Goal: Task Accomplishment & Management: Manage account settings

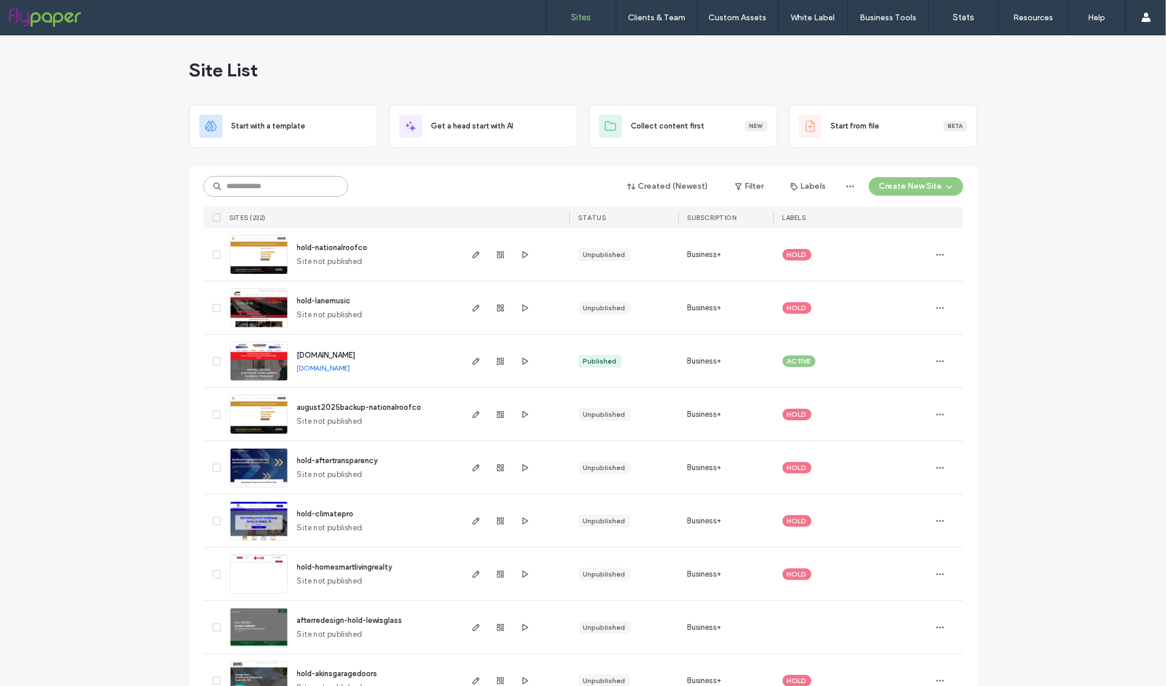
click at [268, 184] on input at bounding box center [275, 186] width 145 height 21
type input "*********"
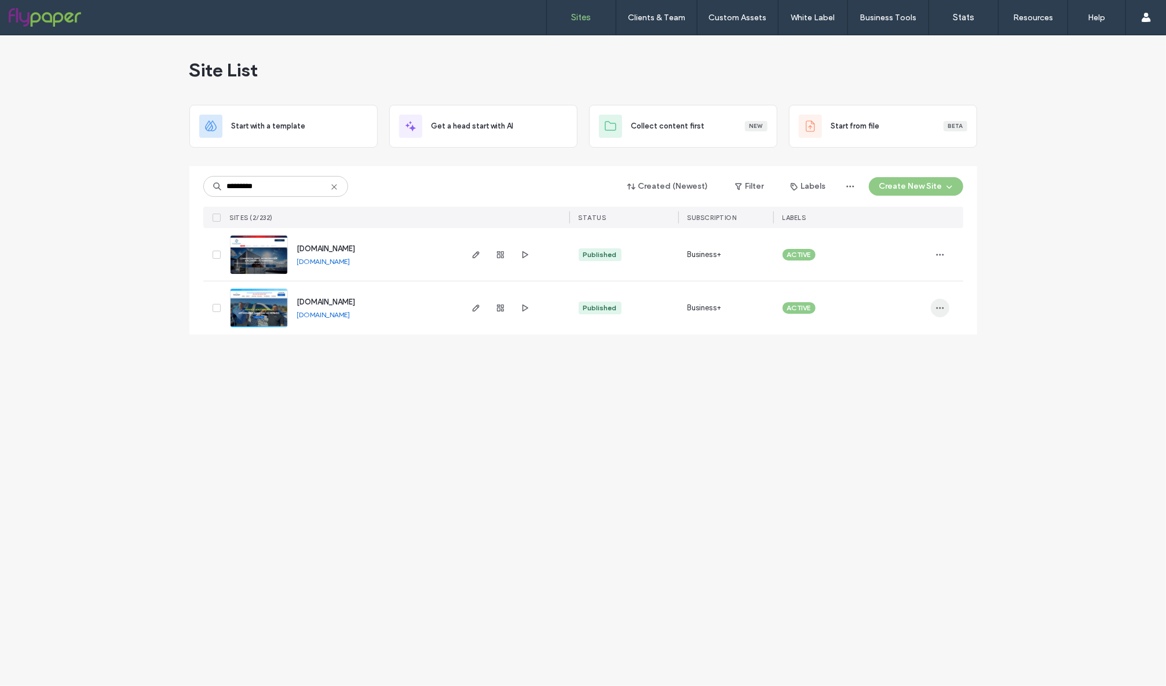
click at [935, 304] on icon "button" at bounding box center [939, 307] width 9 height 9
click at [899, 441] on div "Site Dashboard" at bounding box center [896, 434] width 103 height 22
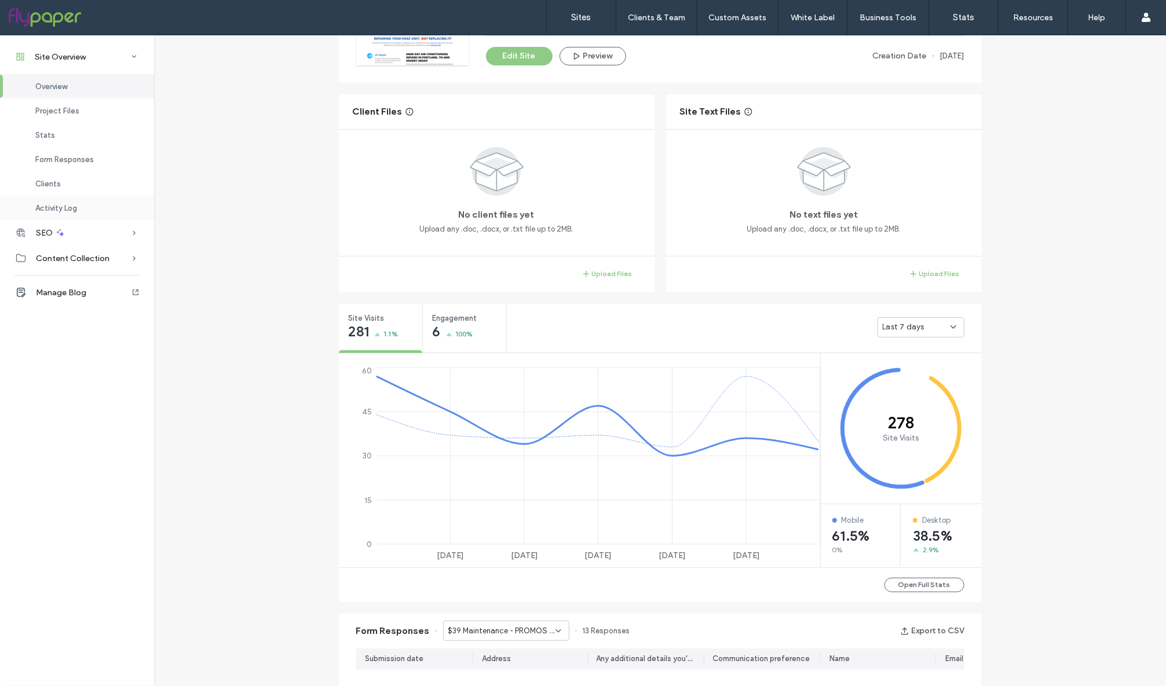
scroll to position [738, 0]
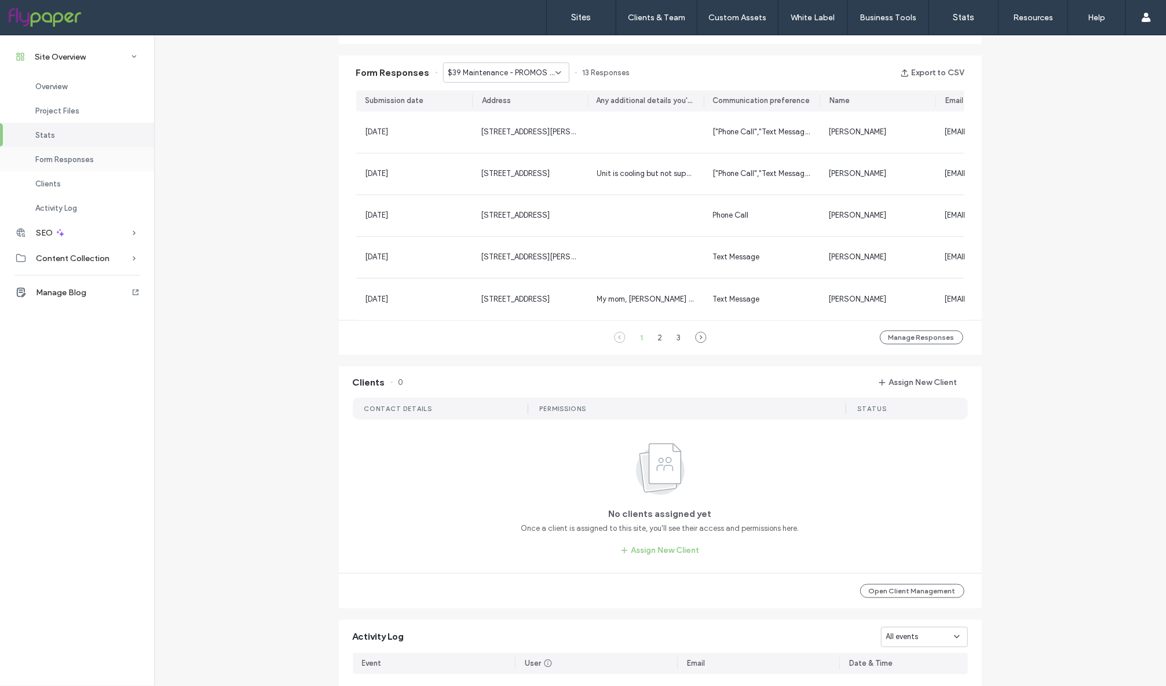
click at [69, 166] on div "Form Responses" at bounding box center [77, 159] width 154 height 24
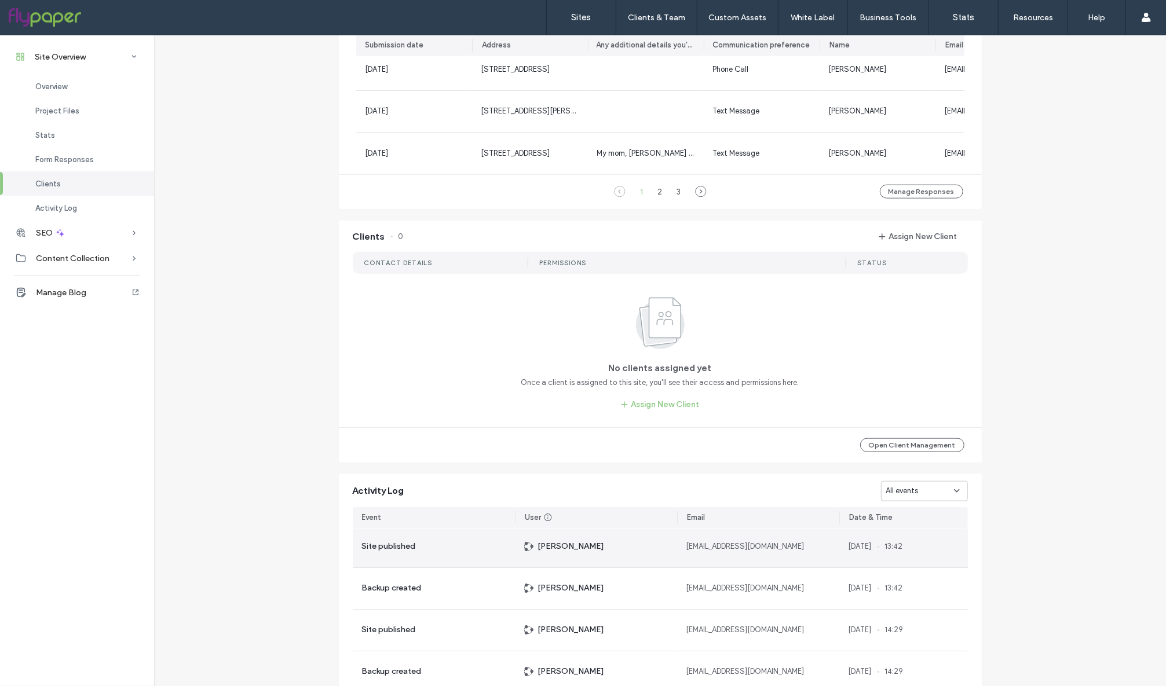
scroll to position [3, 0]
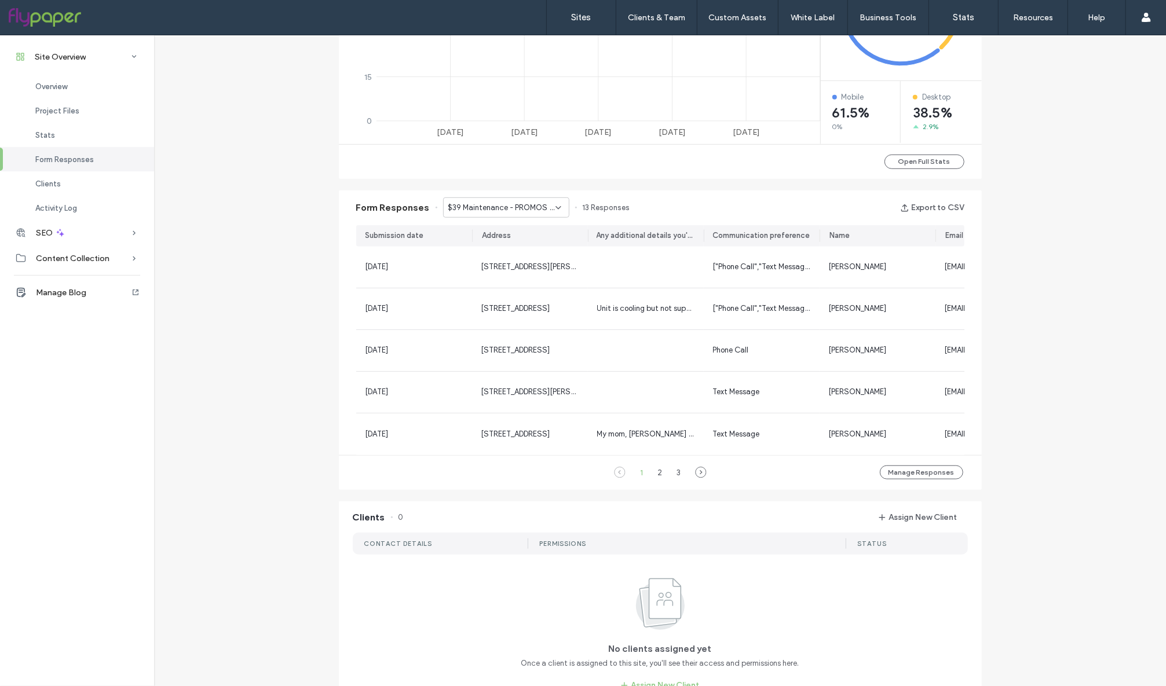
scroll to position [592, 0]
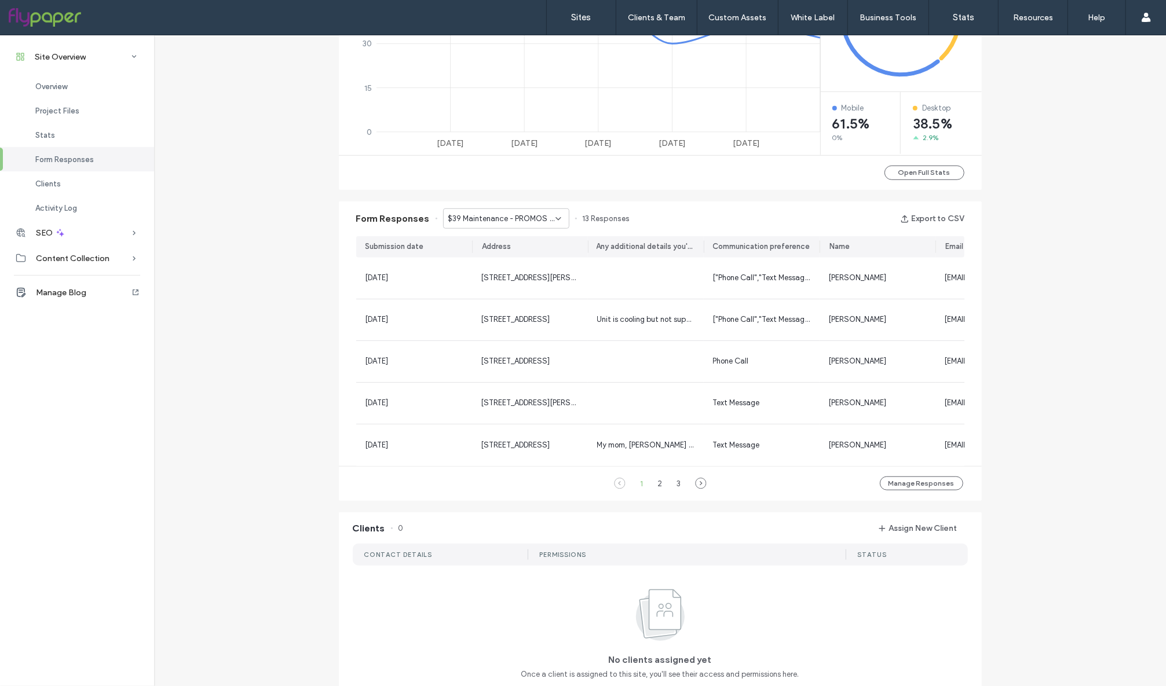
click at [499, 224] on span "$39 Maintenance - PROMOS page" at bounding box center [501, 219] width 107 height 12
click at [507, 258] on span "PLUMBING FREE ESTIMATE - CONTACT page" at bounding box center [497, 260] width 111 height 12
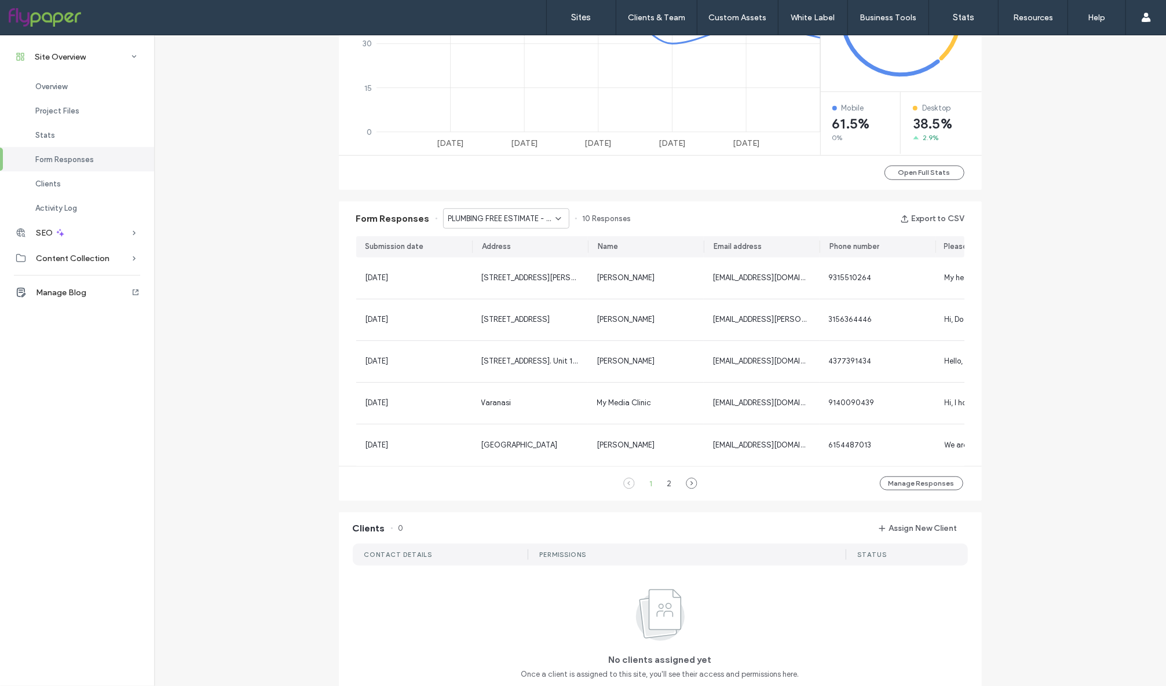
click at [515, 219] on span "PLUMBING FREE ESTIMATE - CONTACT page" at bounding box center [501, 219] width 107 height 12
click at [502, 278] on span "HOME PAGE FREE ESTIMATE - old HOME page" at bounding box center [497, 280] width 111 height 12
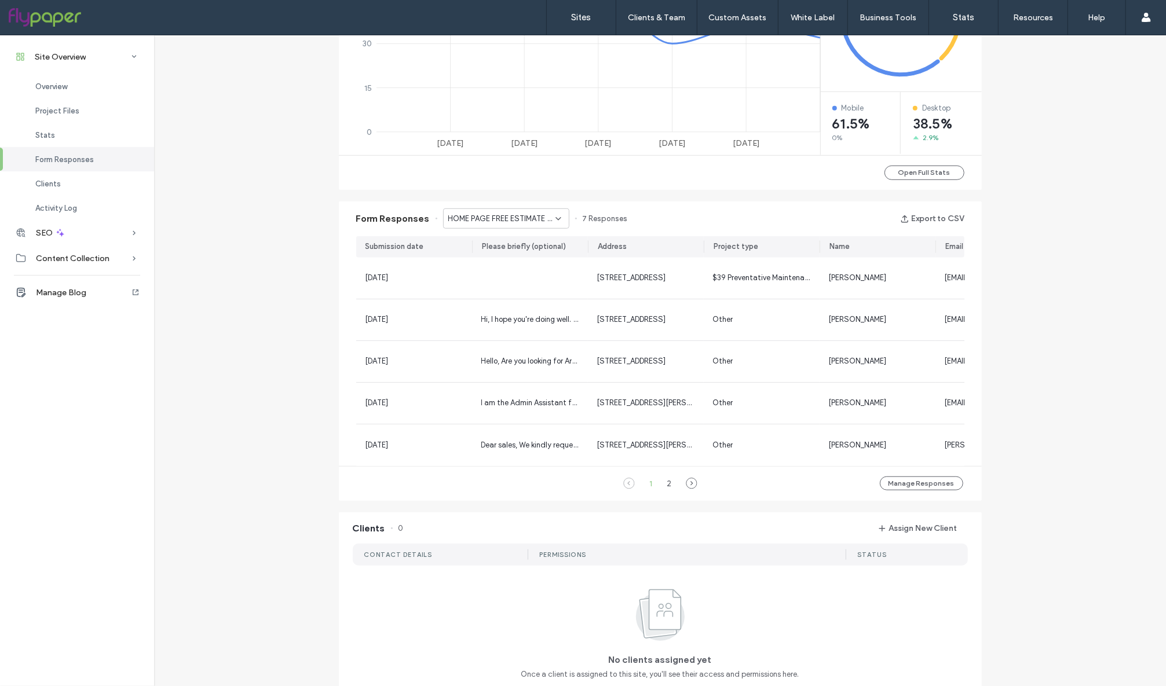
click at [509, 221] on span "HOME PAGE FREE ESTIMATE - old HOME page" at bounding box center [501, 219] width 107 height 12
click at [512, 302] on span "Hidden HVAC [GEOGRAPHIC_DATA] - HEATING [GEOGRAPHIC_DATA] page" at bounding box center [497, 300] width 111 height 12
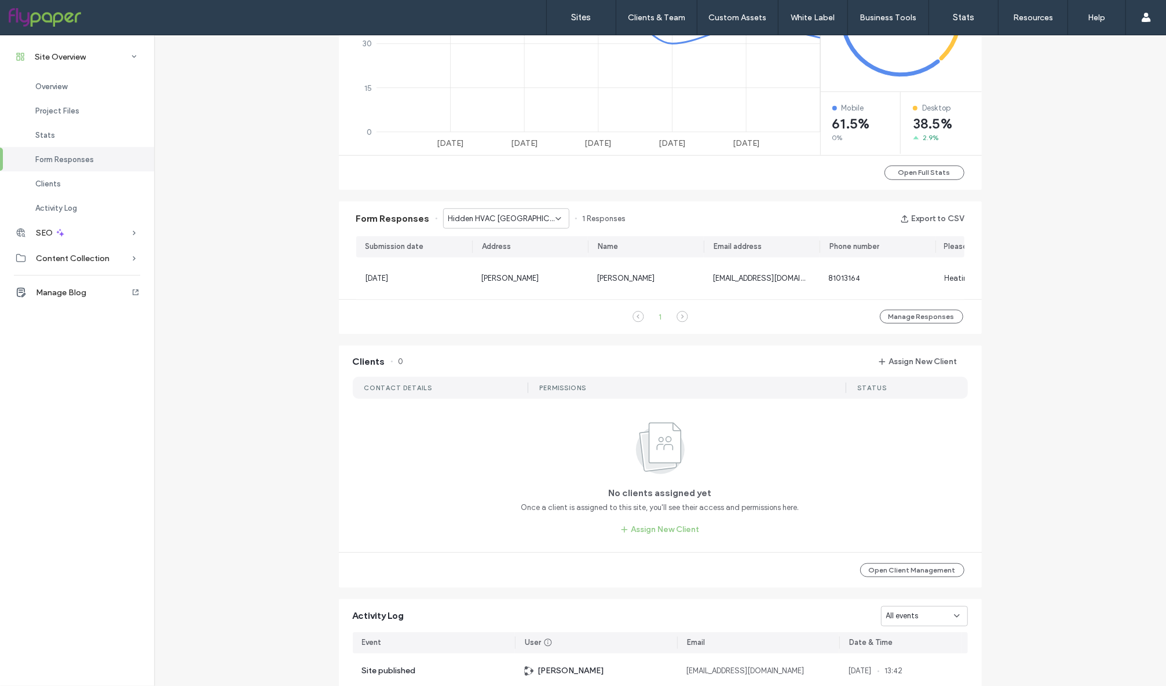
click at [510, 226] on div "Hidden HVAC [GEOGRAPHIC_DATA] - HEATING [GEOGRAPHIC_DATA] page" at bounding box center [506, 218] width 126 height 20
click at [520, 331] on div "AC PROMO - PROMOS page" at bounding box center [500, 341] width 125 height 20
click at [512, 226] on div "AC PROMO - PROMOS page" at bounding box center [506, 218] width 126 height 20
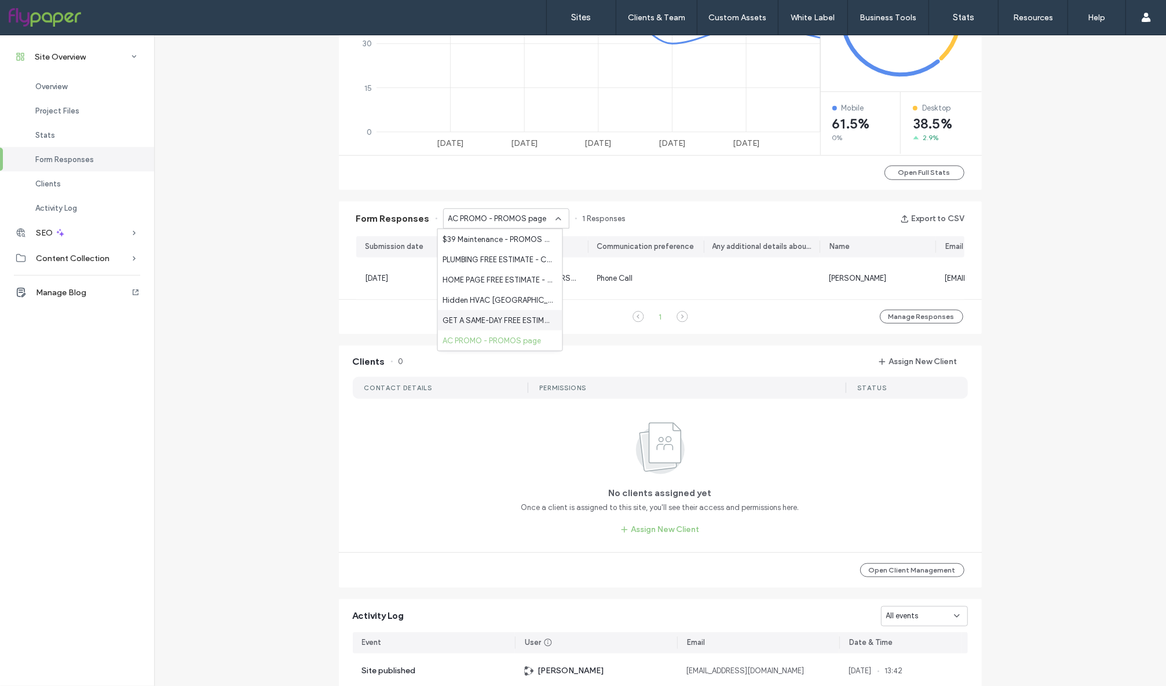
click at [524, 324] on span "GET A SAME-DAY FREE ESTIMATE! - Header/Footer" at bounding box center [497, 320] width 111 height 12
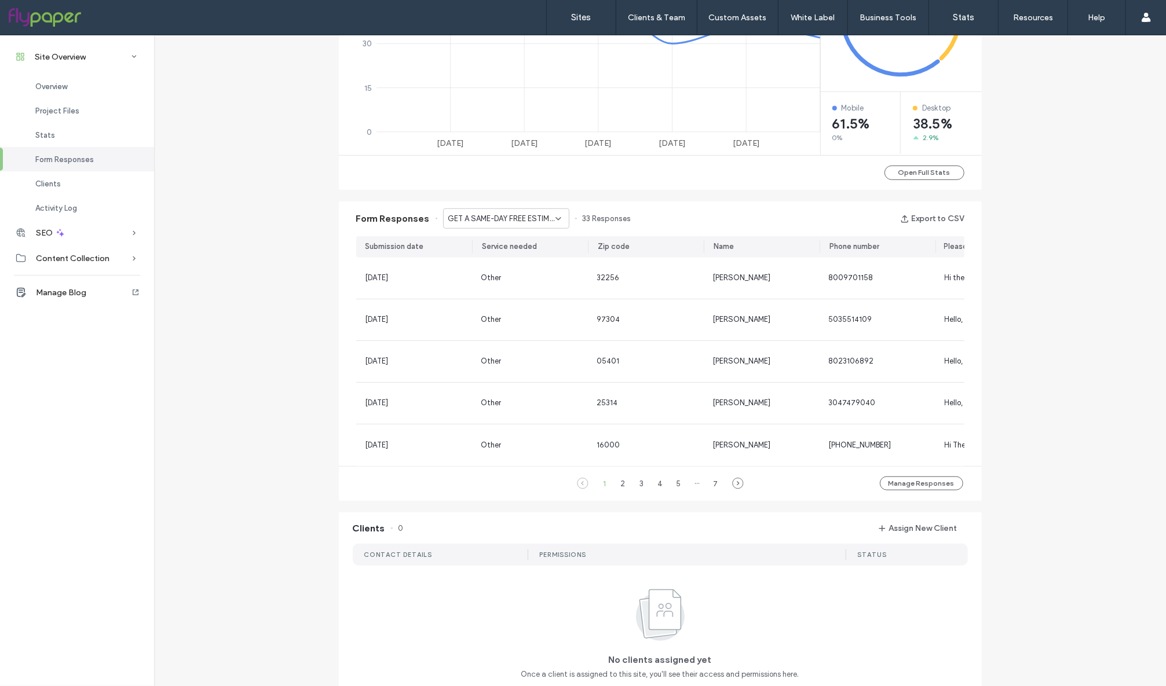
click at [521, 221] on span "GET A SAME-DAY FREE ESTIMATE! - Header/Footer" at bounding box center [501, 219] width 107 height 12
click at [529, 339] on span "AC PROMO - PROMOS page" at bounding box center [491, 341] width 98 height 12
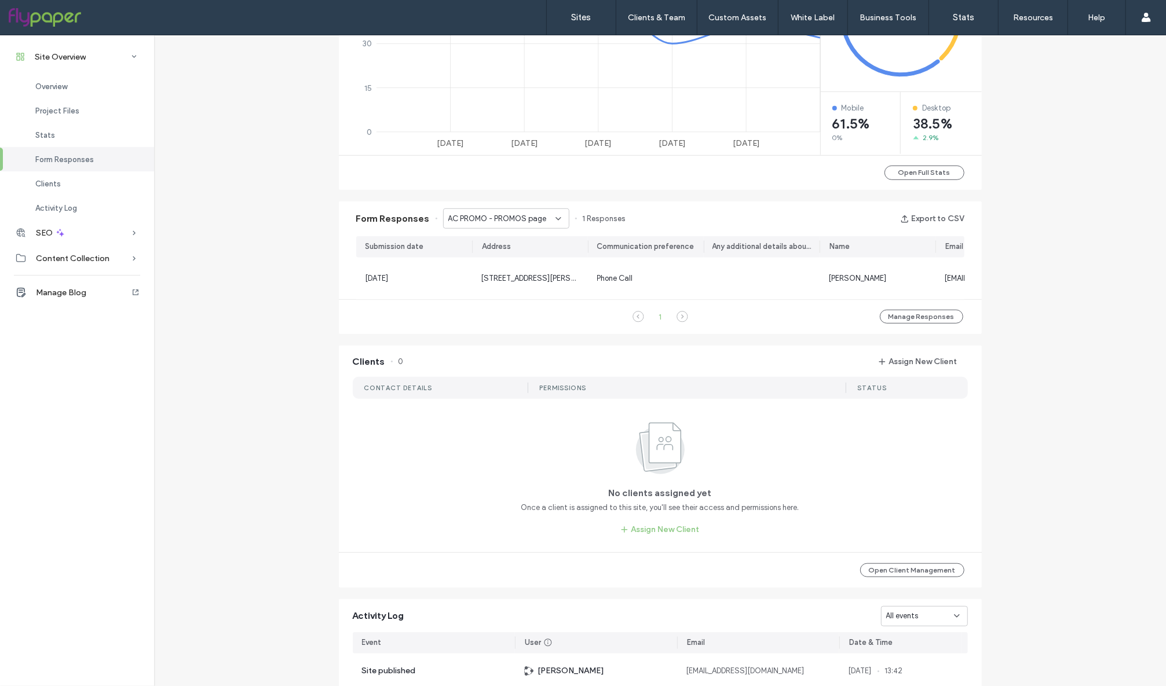
click at [510, 214] on span "AC PROMO - PROMOS page" at bounding box center [497, 219] width 98 height 12
click at [508, 319] on span "GET A SAME-DAY FREE ESTIMATE! - Header/Footer" at bounding box center [497, 320] width 111 height 12
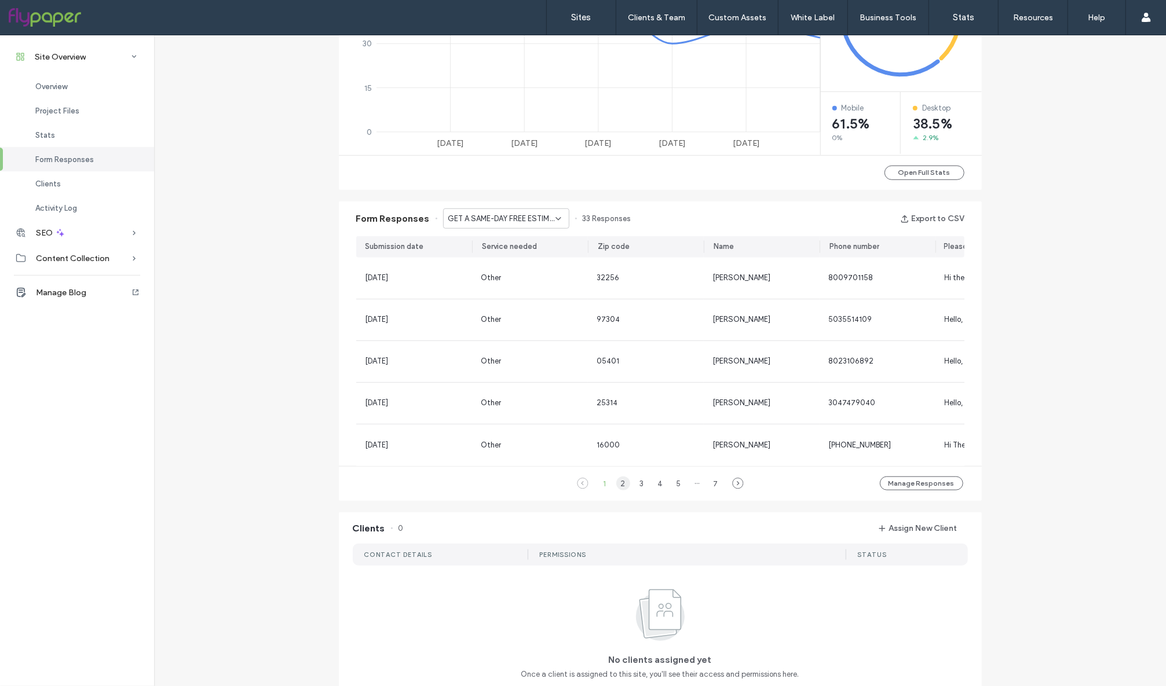
click at [617, 491] on div "2" at bounding box center [623, 484] width 14 height 14
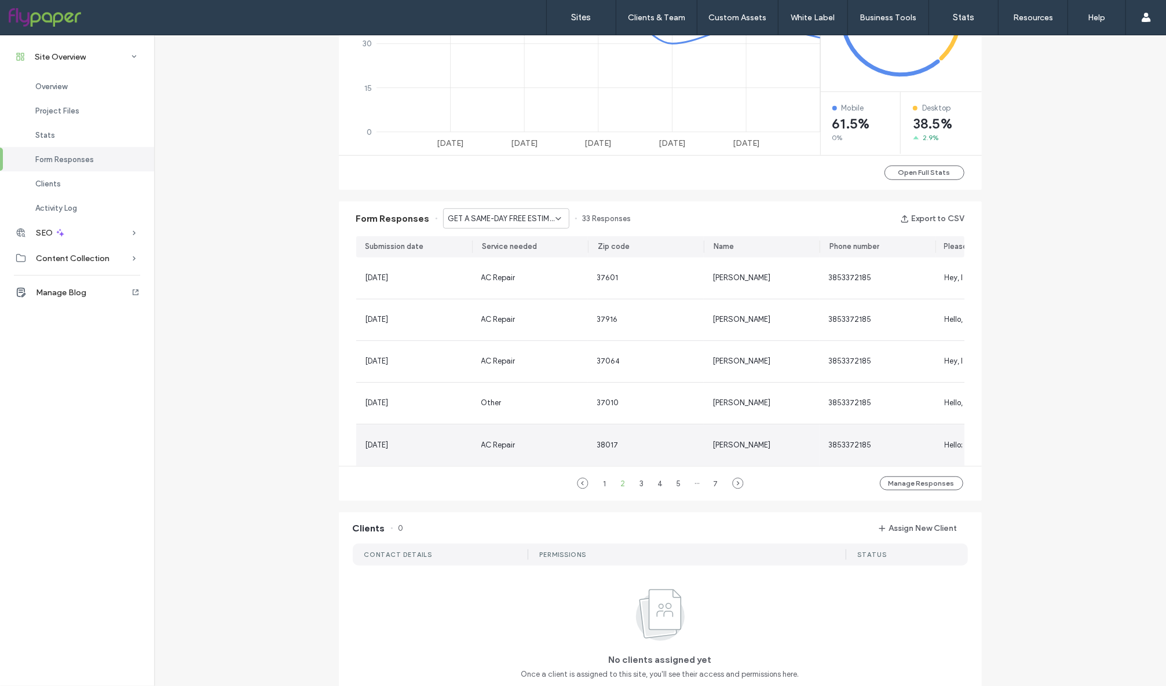
click at [579, 455] on div "AC Repair" at bounding box center [530, 445] width 116 height 42
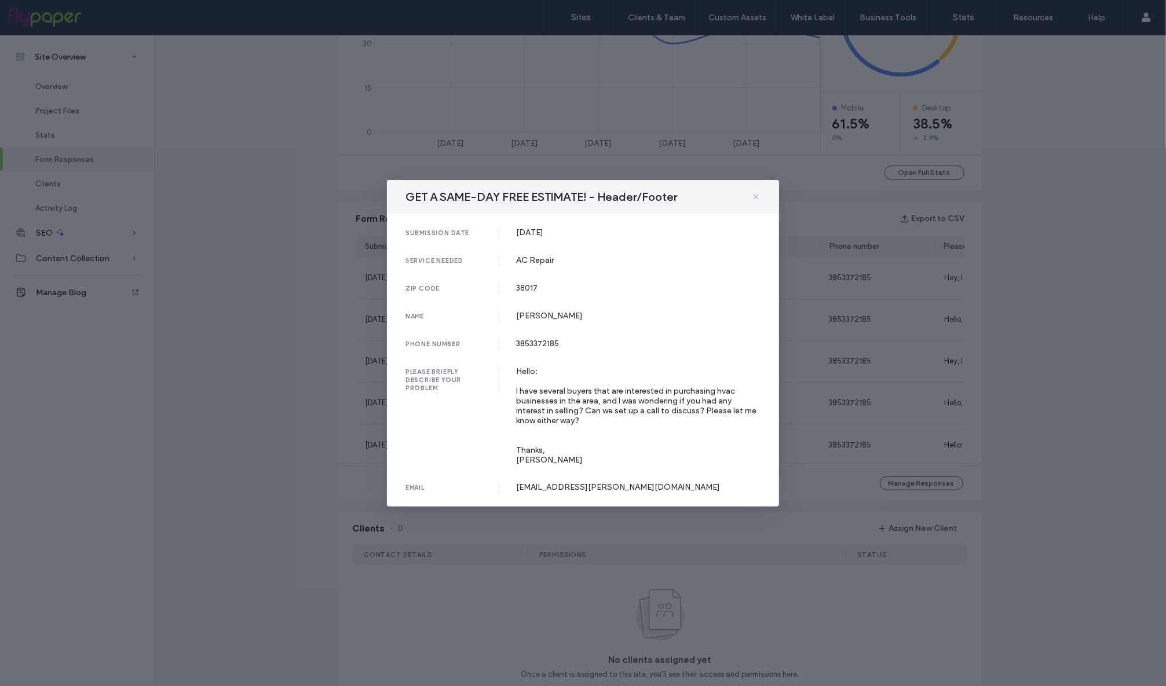
click at [760, 197] on icon at bounding box center [755, 196] width 9 height 9
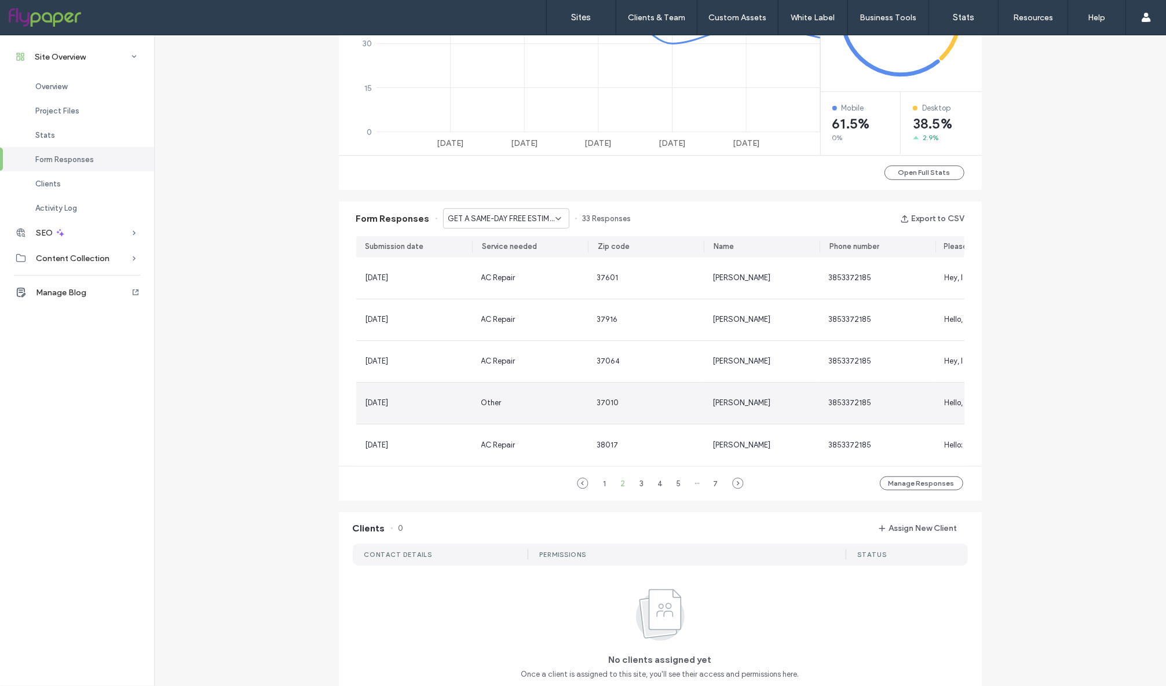
click at [528, 418] on div "Other" at bounding box center [530, 403] width 116 height 41
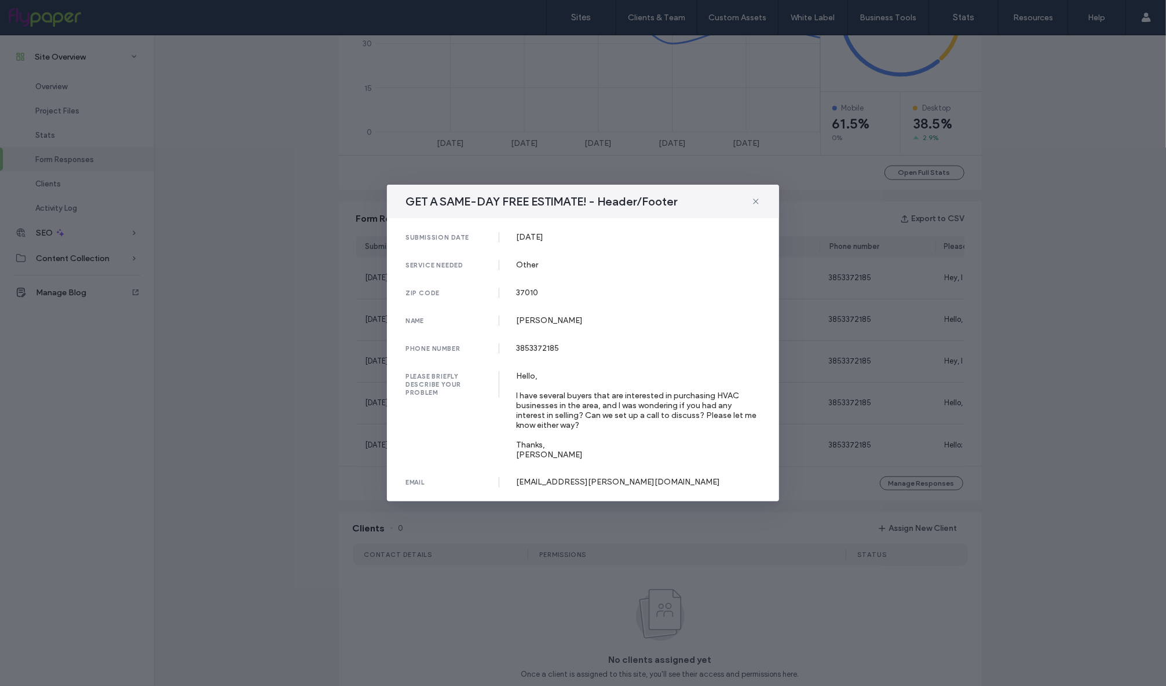
click at [763, 190] on div "GET A SAME-DAY FREE ESTIMATE! - Header/Footer" at bounding box center [583, 202] width 392 height 34
click at [748, 204] on div "GET A SAME-DAY FREE ESTIMATE! - Header/Footer" at bounding box center [583, 202] width 392 height 34
click at [753, 203] on icon at bounding box center [755, 201] width 9 height 9
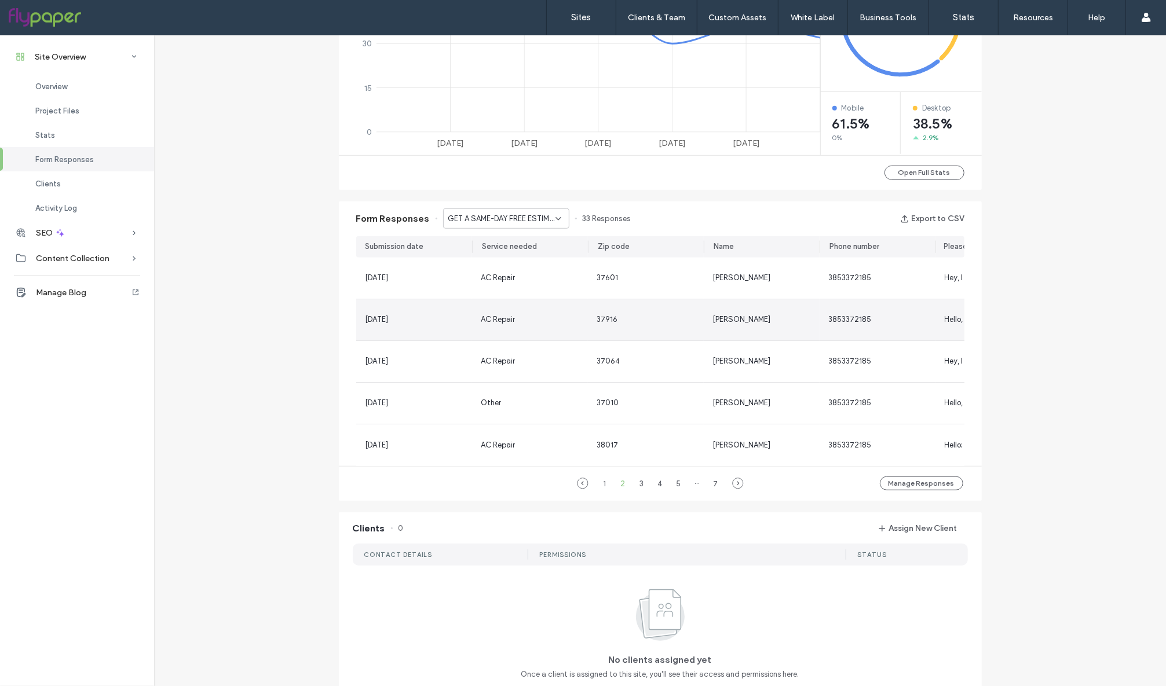
click at [481, 323] on span "AC Repair" at bounding box center [498, 319] width 34 height 9
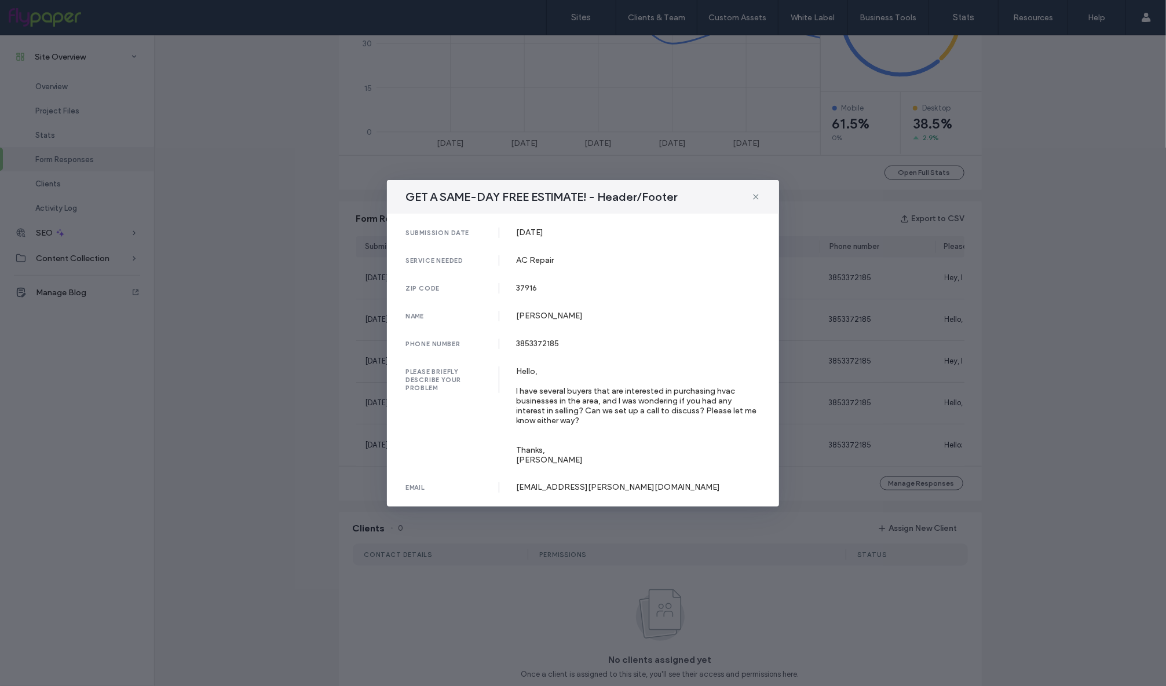
click at [331, 327] on div "GET A SAME-DAY FREE ESTIMATE! - Header/Footer submission date [DATE] service ne…" at bounding box center [583, 343] width 1166 height 686
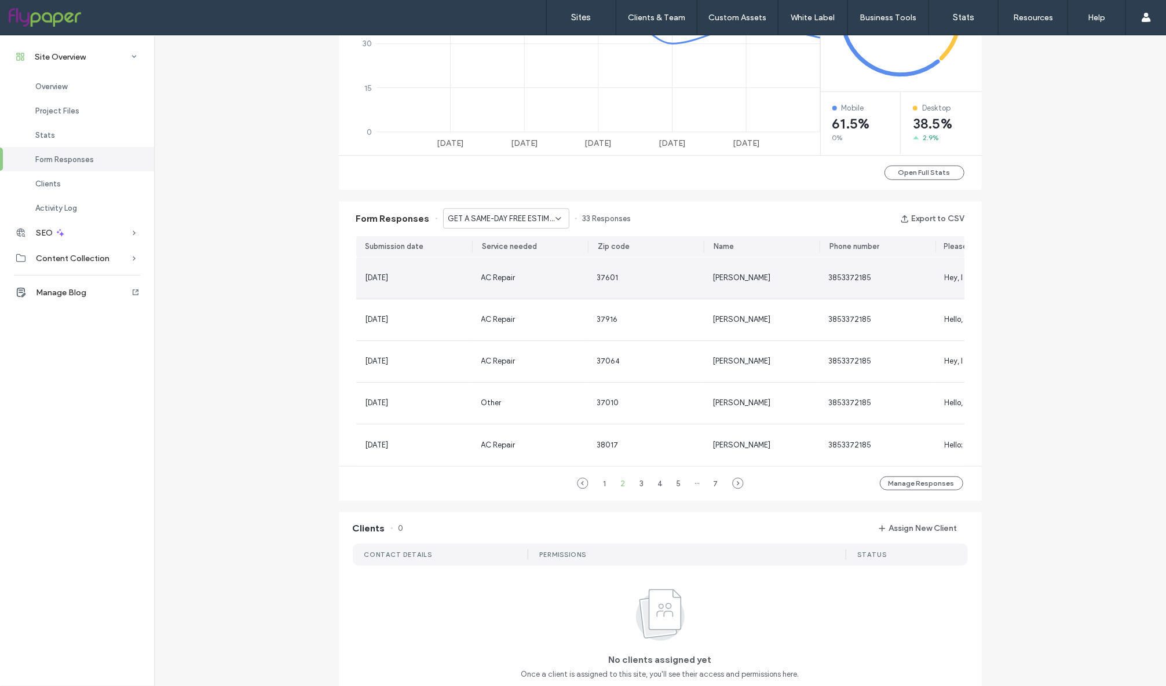
click at [505, 287] on div "AC Repair" at bounding box center [530, 278] width 116 height 41
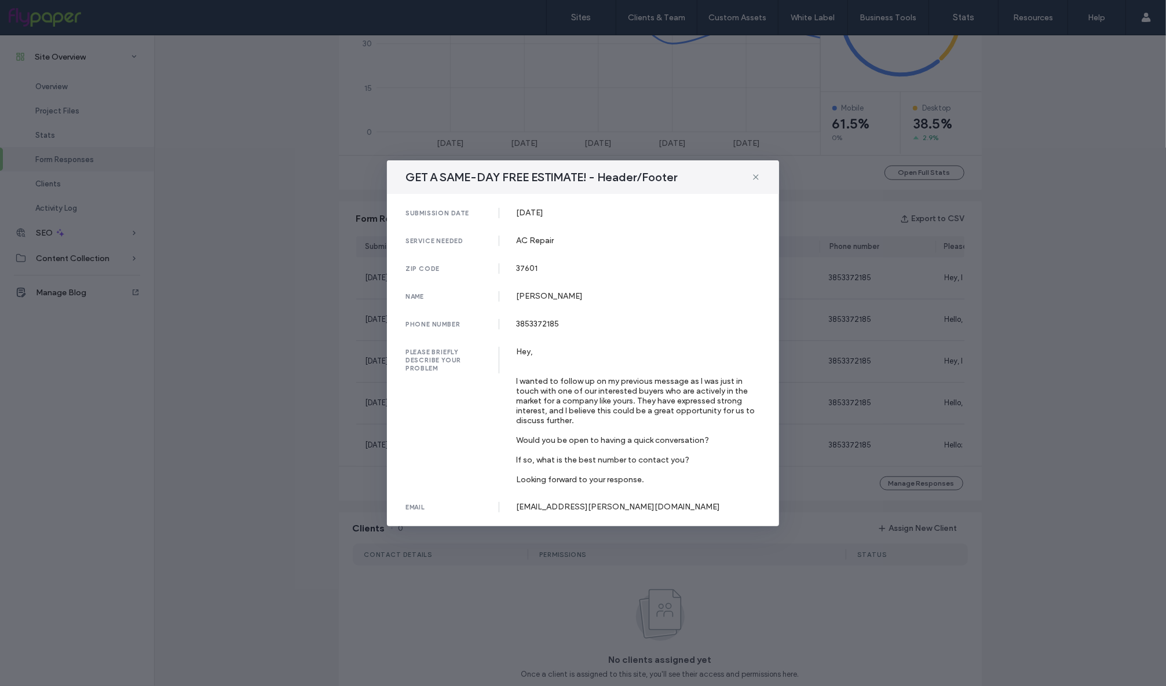
click at [343, 407] on div "GET A SAME-DAY FREE ESTIMATE! - Header/Footer submission date [DATE] service ne…" at bounding box center [583, 343] width 1166 height 686
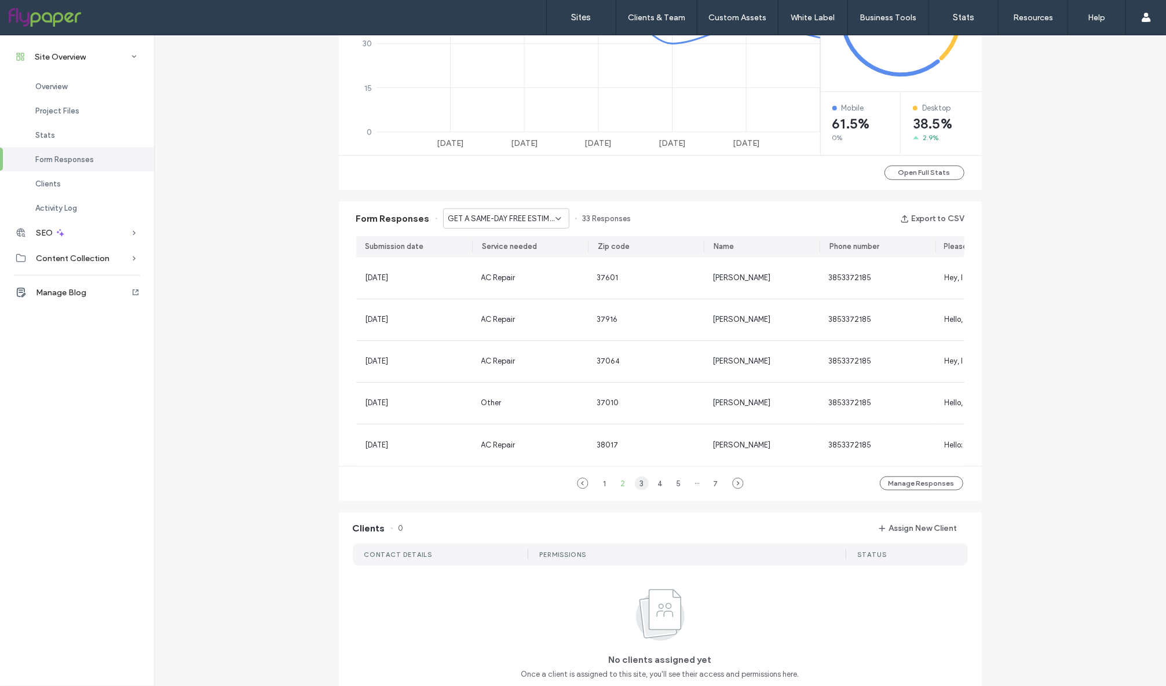
click at [636, 491] on div "3" at bounding box center [642, 484] width 14 height 14
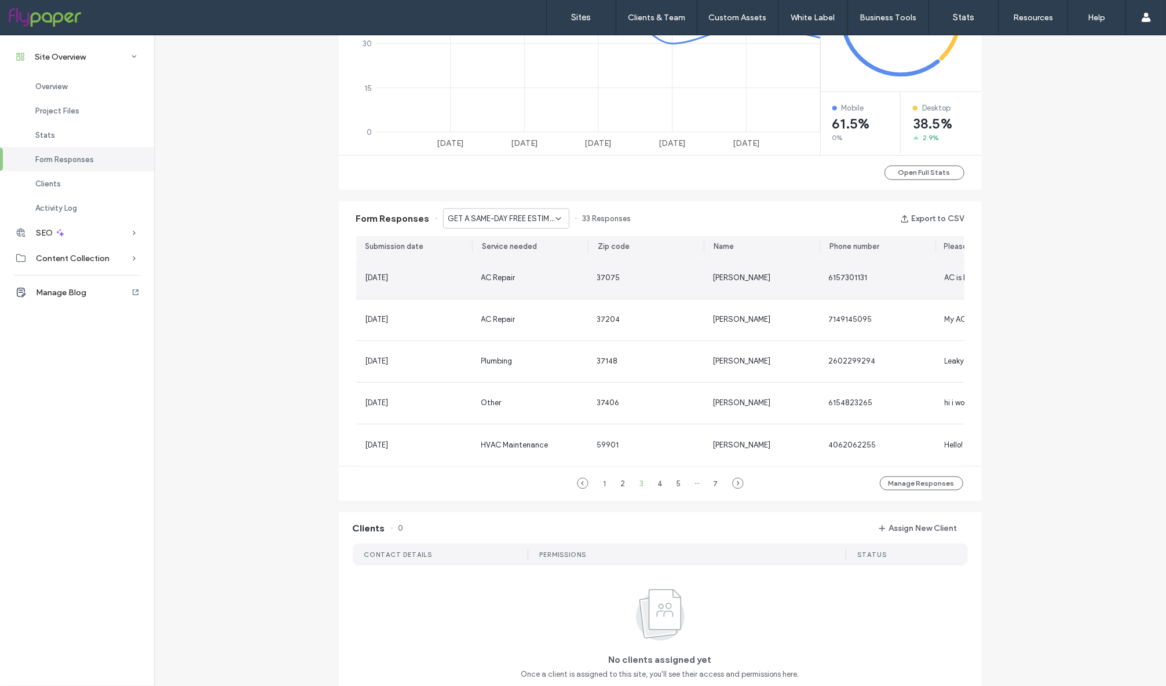
click at [473, 277] on div "AC Repair" at bounding box center [530, 278] width 116 height 41
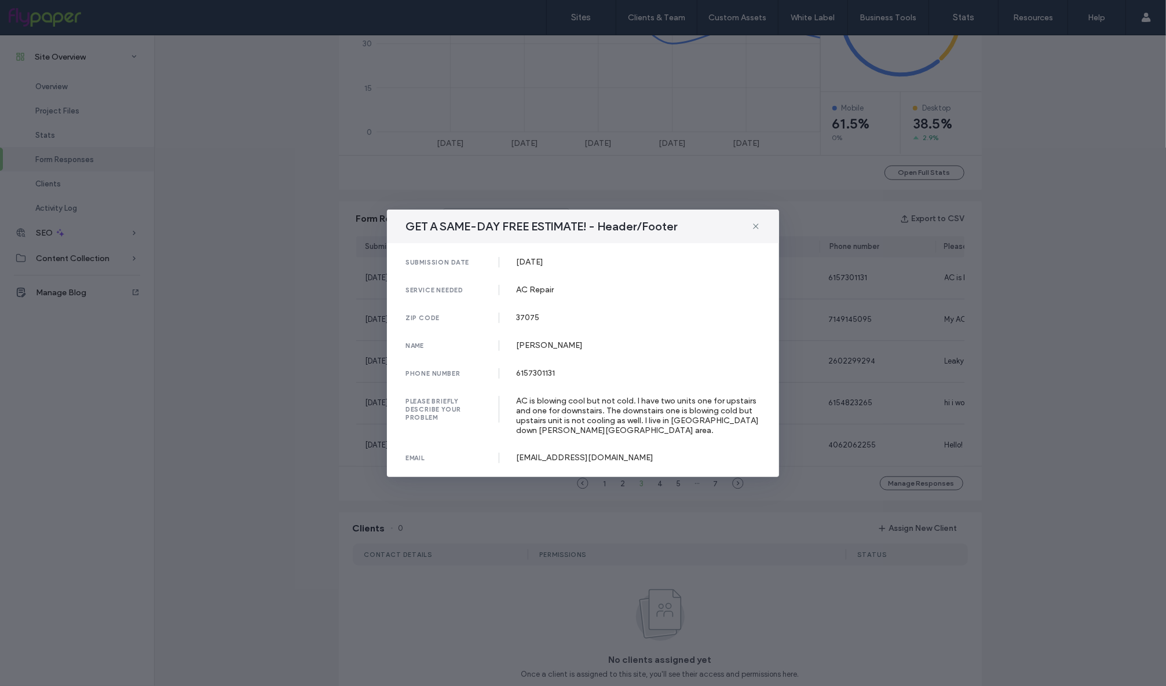
click at [306, 336] on div "GET A SAME-DAY FREE ESTIMATE! - Header/Footer submission date [DATE] service ne…" at bounding box center [583, 343] width 1166 height 686
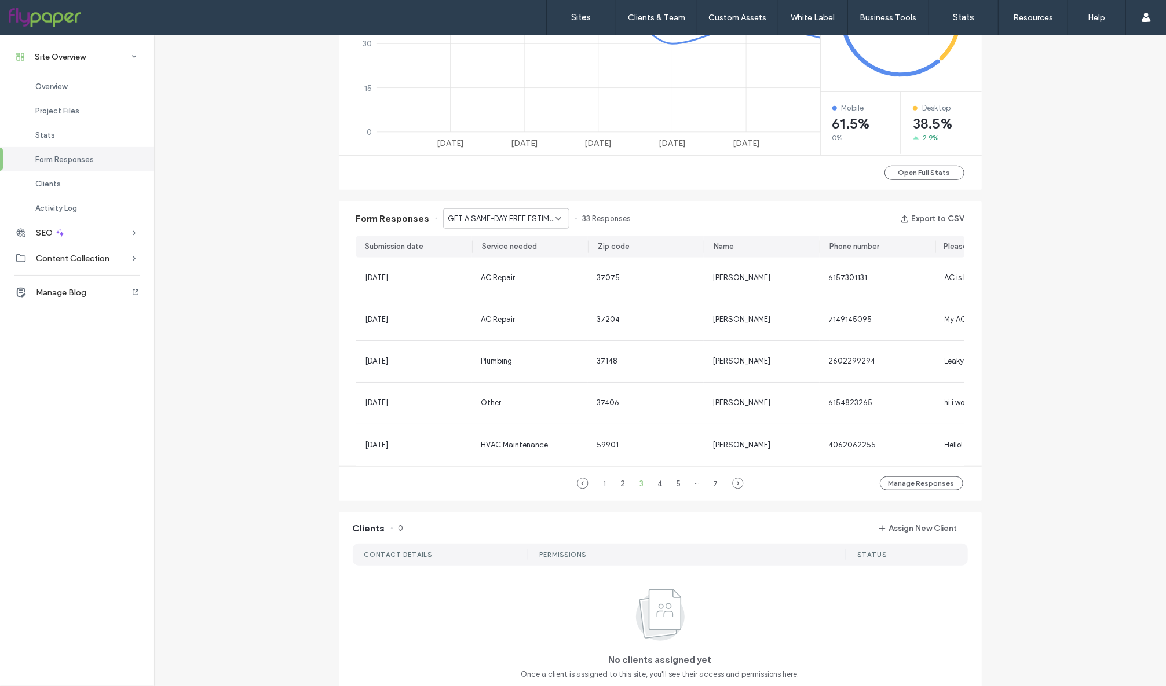
click at [531, 219] on span "GET A SAME-DAY FREE ESTIMATE! - Header/Footer" at bounding box center [501, 219] width 107 height 12
click at [524, 343] on span "AC PROMO - PROMOS page" at bounding box center [491, 341] width 98 height 12
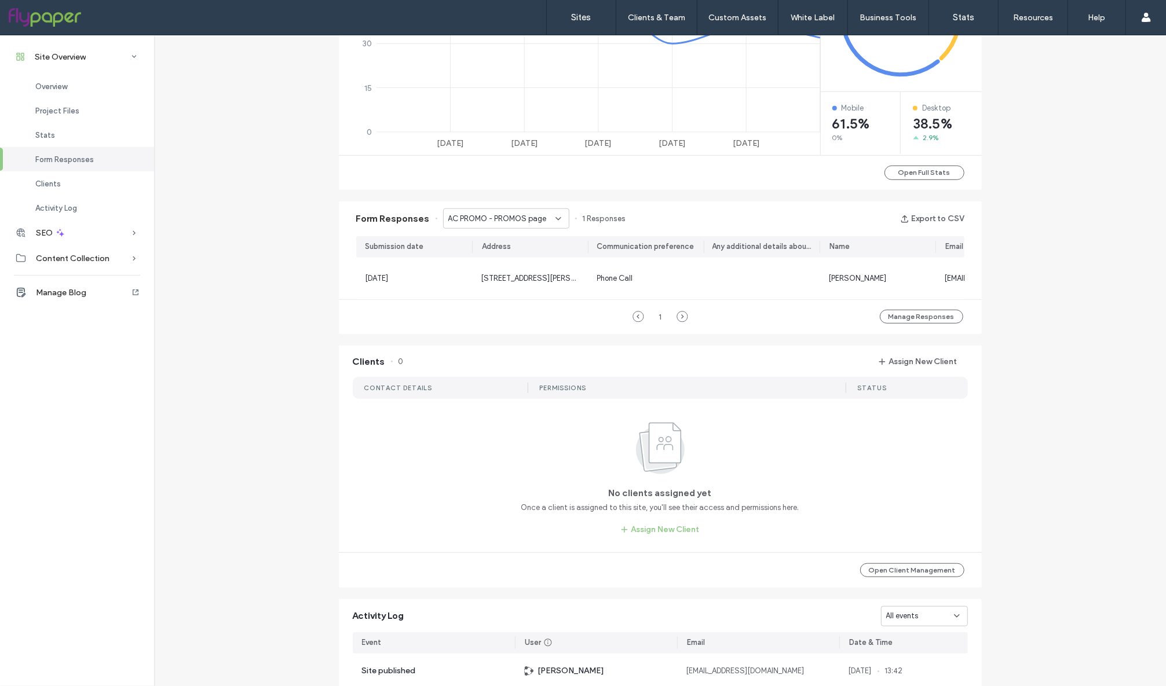
click at [520, 219] on span "AC PROMO - PROMOS page" at bounding box center [497, 219] width 98 height 12
click at [518, 318] on span "GET A SAME-DAY FREE ESTIMATE! - Header/Footer" at bounding box center [497, 320] width 111 height 12
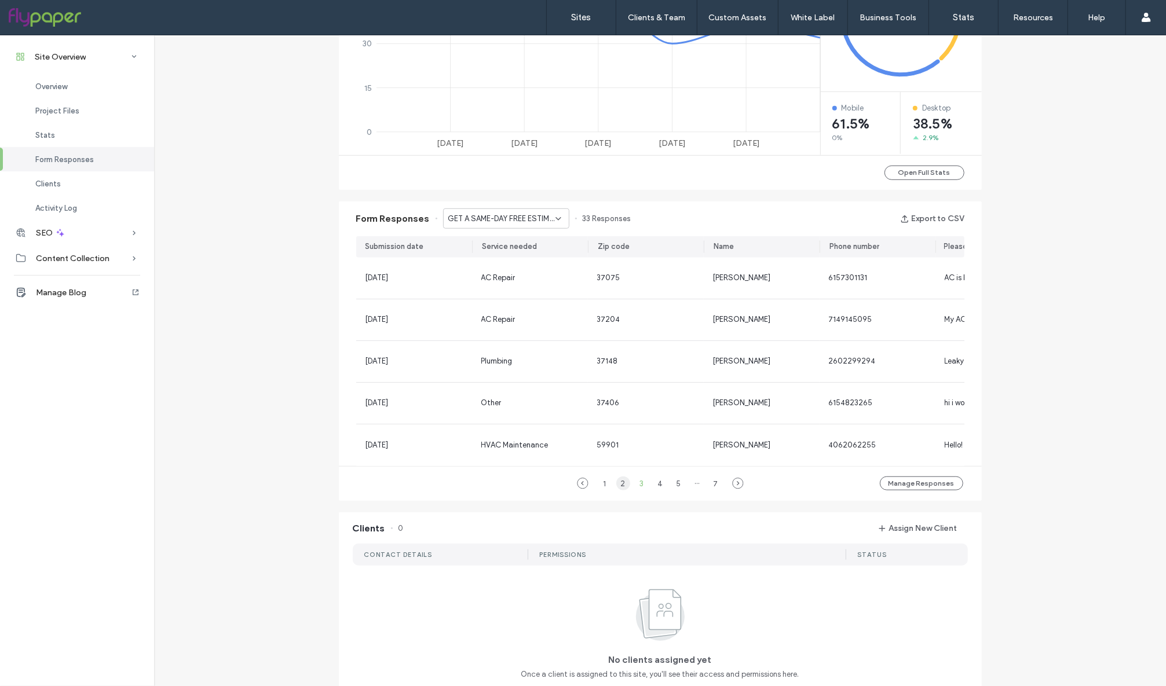
click at [617, 490] on div "2" at bounding box center [623, 484] width 14 height 14
click at [606, 491] on div "1" at bounding box center [605, 484] width 14 height 14
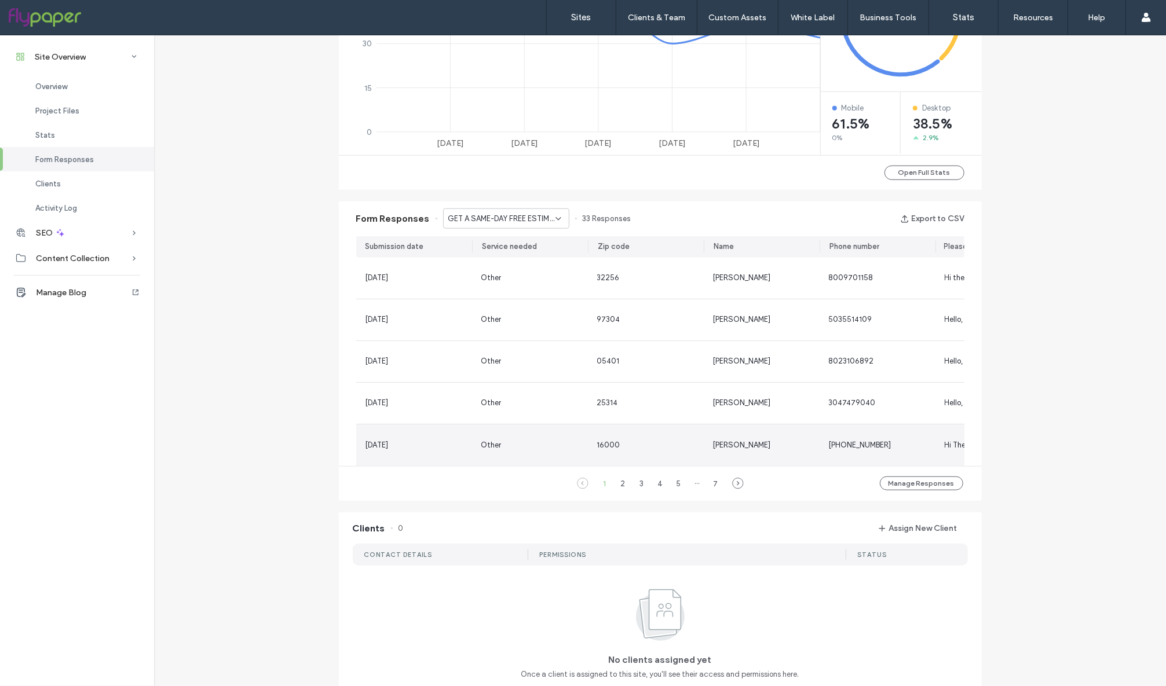
click at [495, 446] on span "Other" at bounding box center [491, 445] width 20 height 9
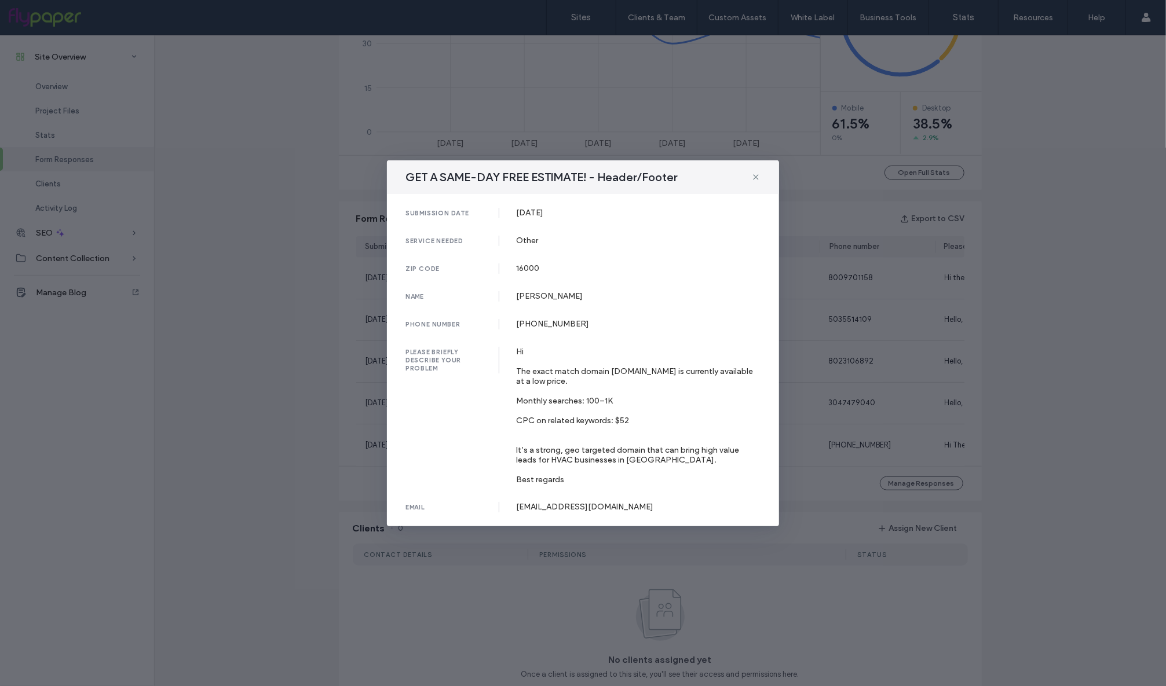
click at [330, 430] on div "GET A SAME-DAY FREE ESTIMATE! - Header/Footer submission date [DATE] service ne…" at bounding box center [583, 343] width 1166 height 686
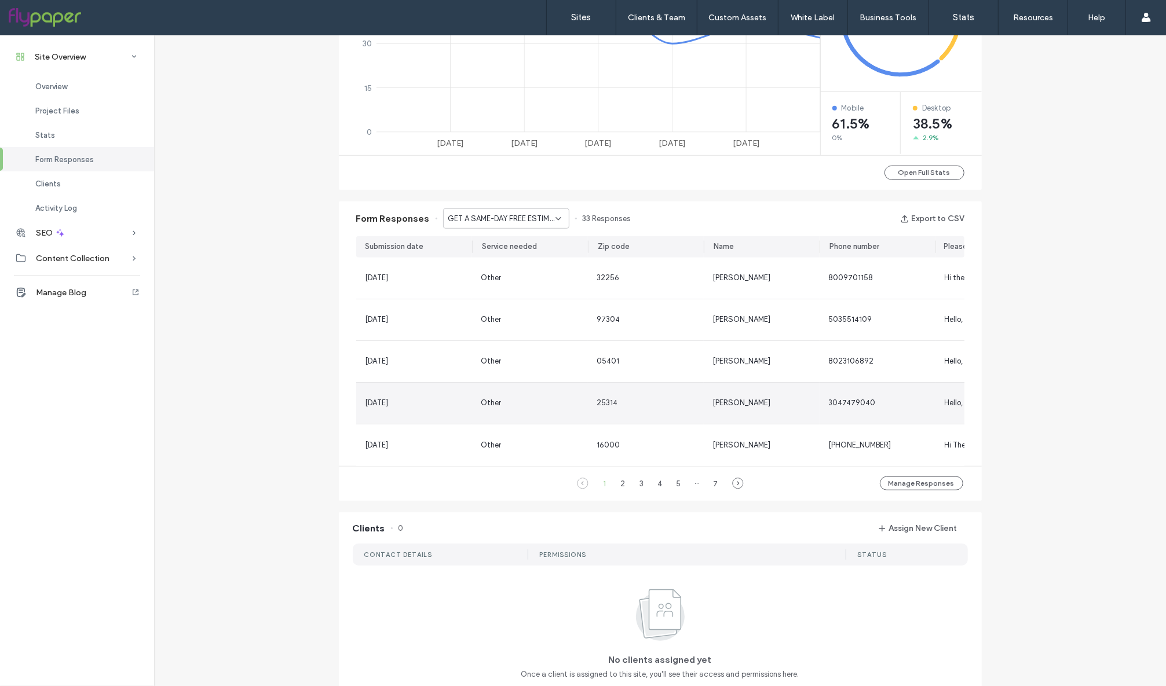
click at [441, 409] on div "[DATE]" at bounding box center [414, 403] width 116 height 41
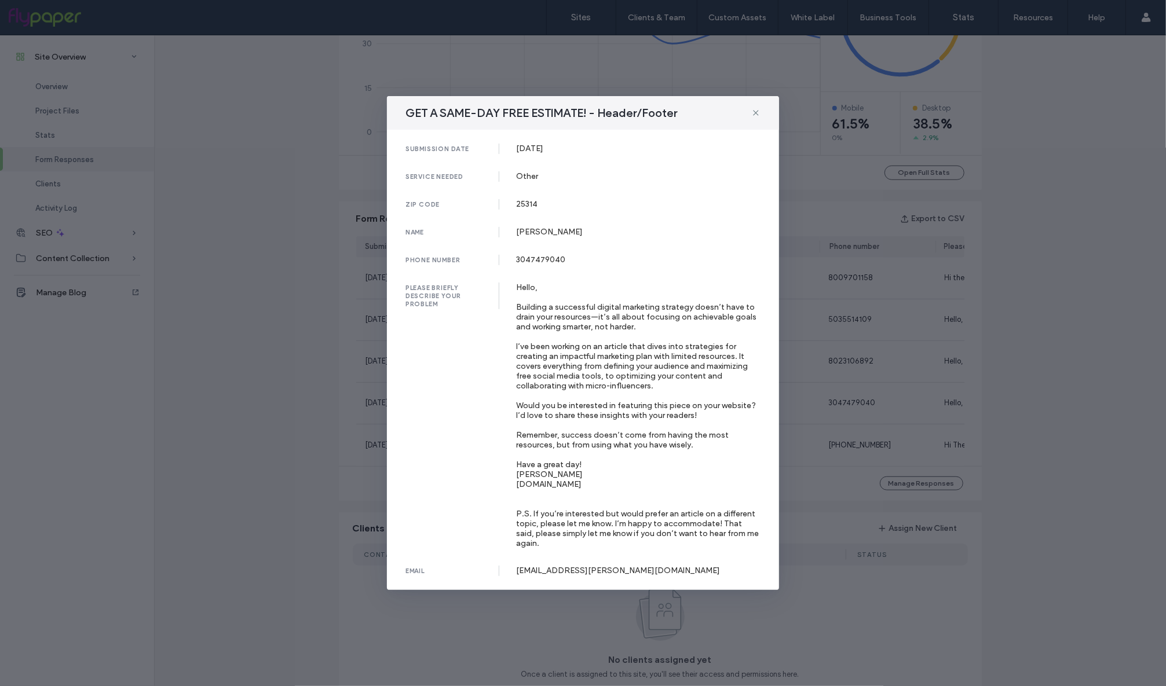
click at [312, 379] on div "GET A SAME-DAY FREE ESTIMATE! - Header/Footer submission date [DATE] service ne…" at bounding box center [583, 343] width 1166 height 686
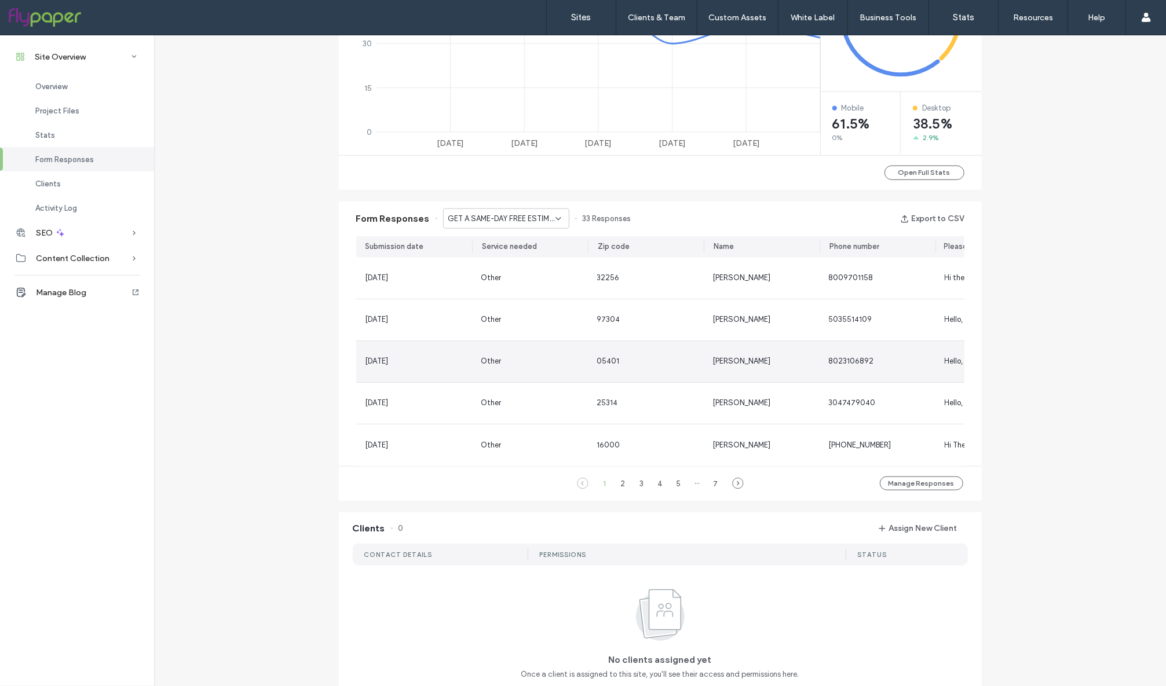
click at [411, 347] on div "[DATE]" at bounding box center [414, 361] width 116 height 41
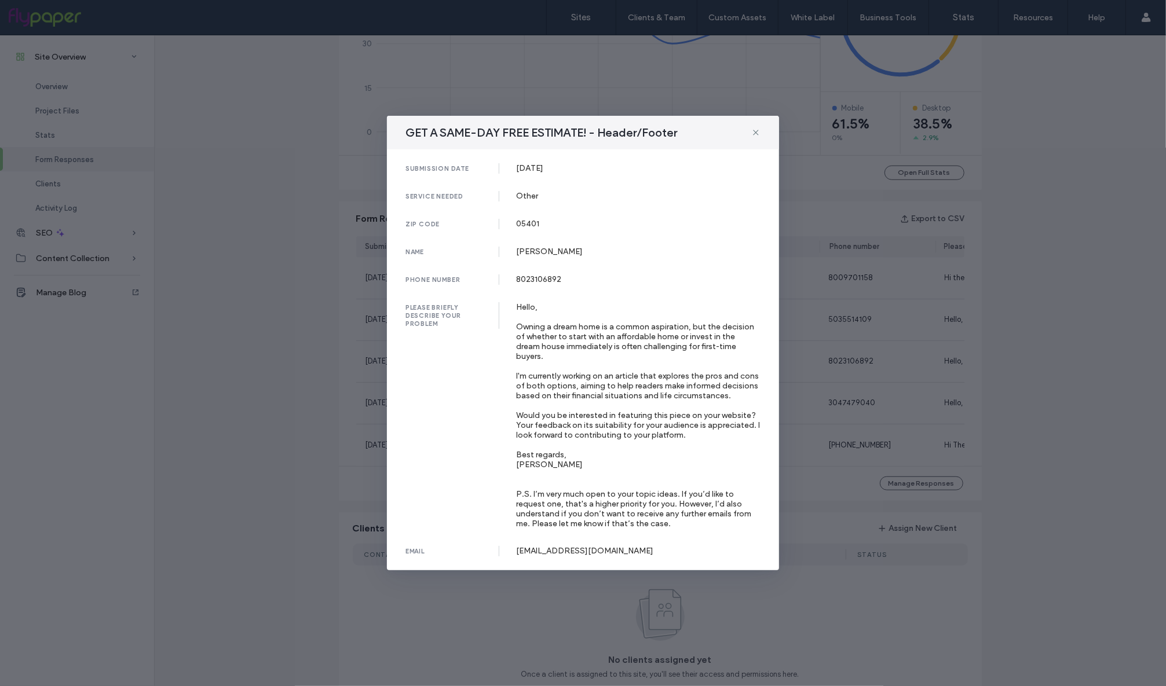
click at [348, 356] on div "GET A SAME-DAY FREE ESTIMATE! - Header/Footer submission date [DATE] service ne…" at bounding box center [583, 343] width 1166 height 686
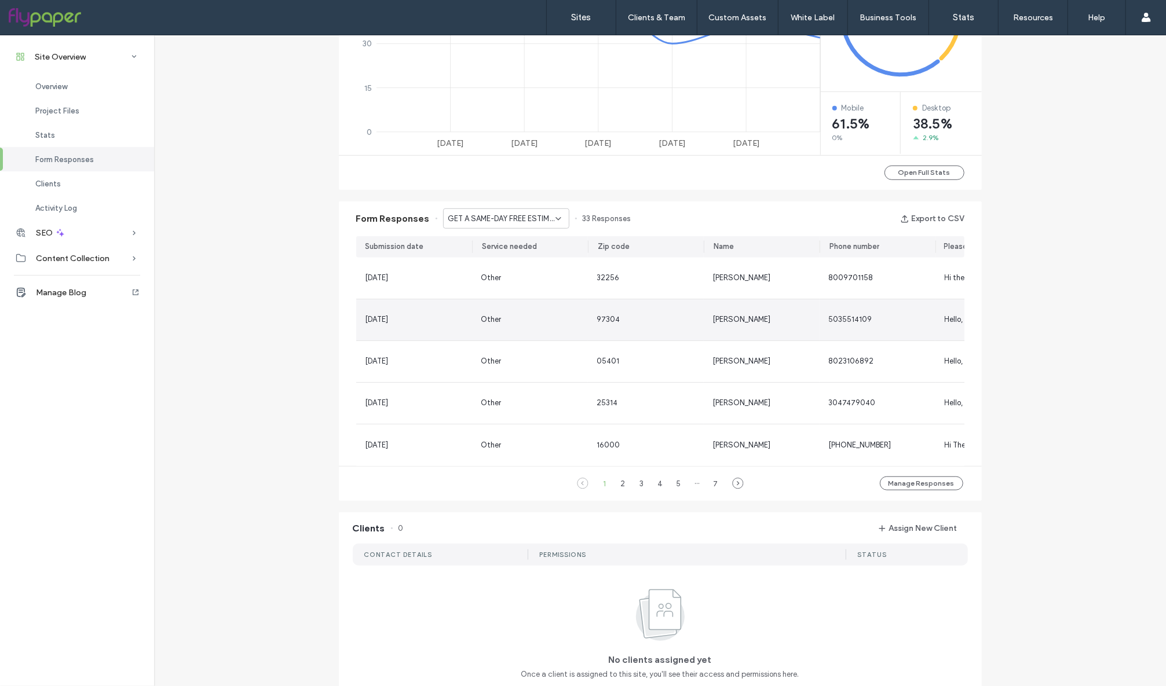
click at [412, 314] on div "[DATE]" at bounding box center [413, 320] width 97 height 12
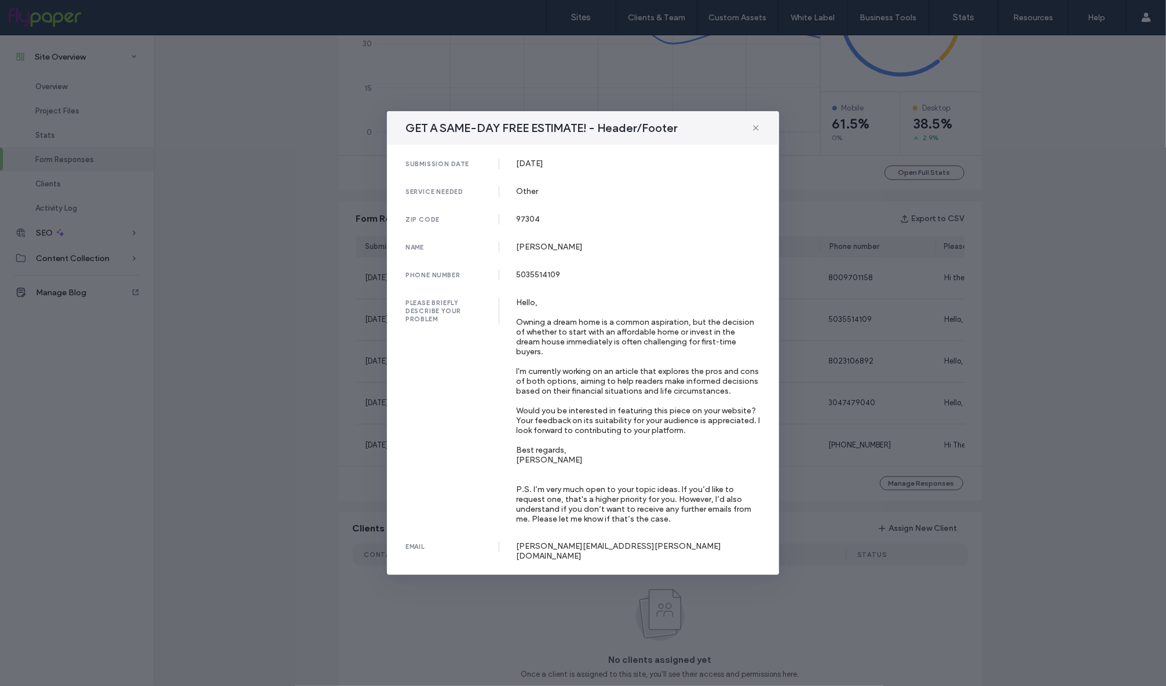
click at [303, 325] on div "GET A SAME-DAY FREE ESTIMATE! - Header/Footer submission date [DATE] service ne…" at bounding box center [583, 343] width 1166 height 686
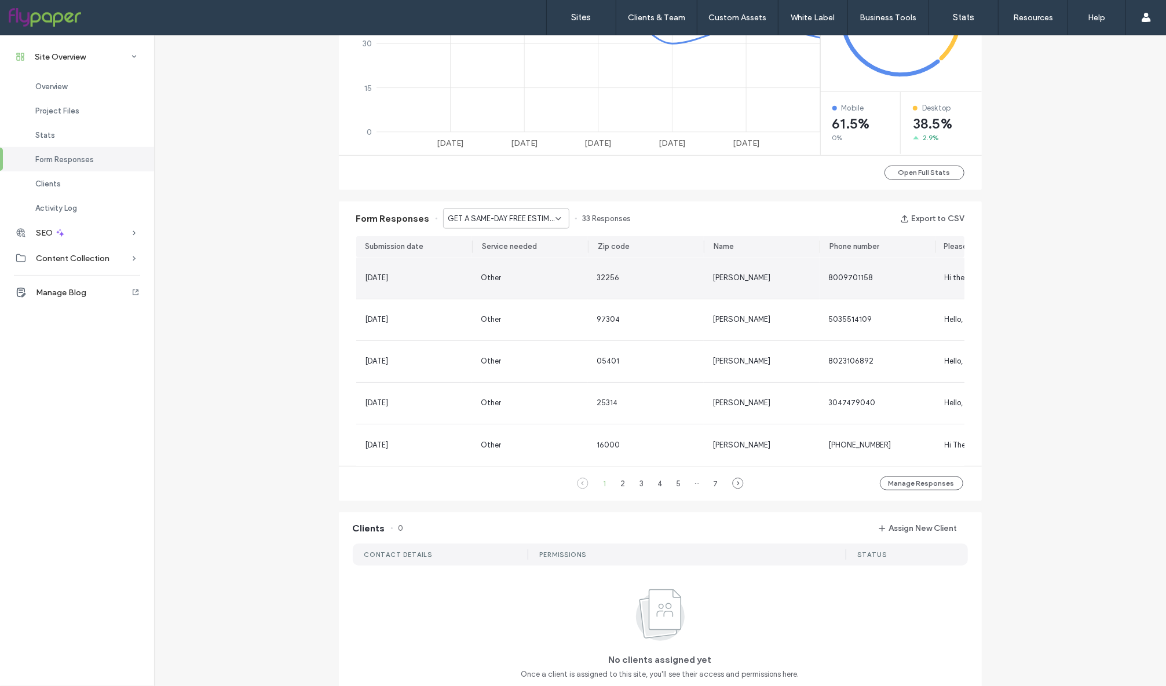
click at [423, 270] on div "[DATE]" at bounding box center [414, 278] width 116 height 41
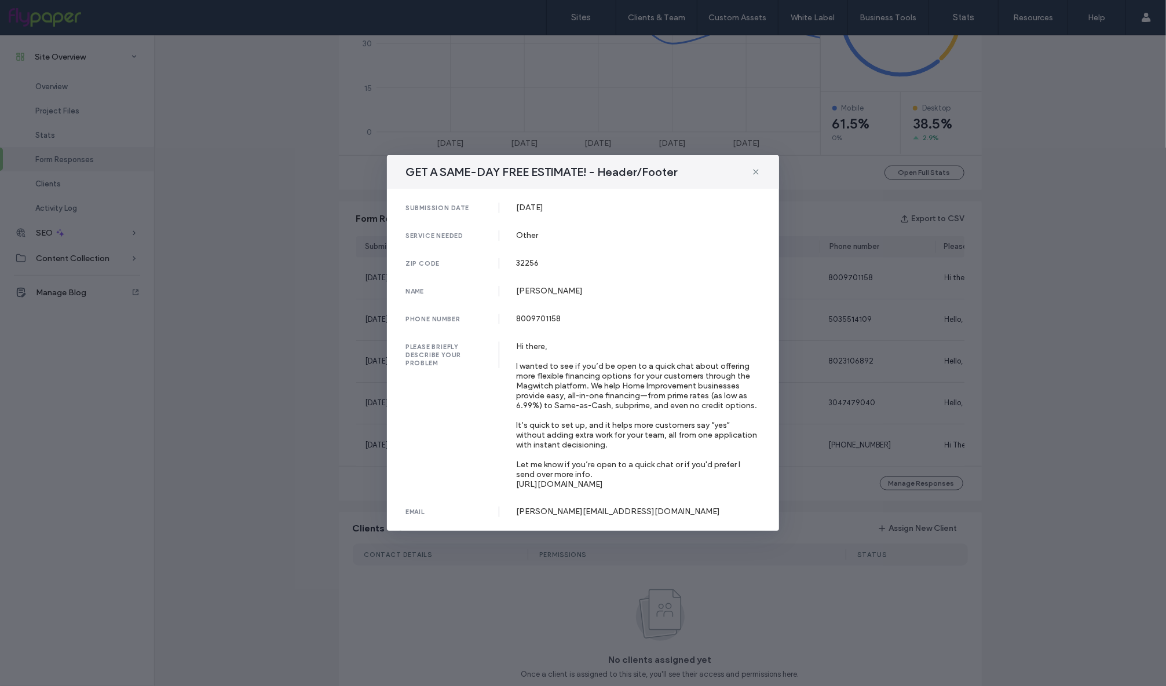
click at [308, 302] on div "GET A SAME-DAY FREE ESTIMATE! - Header/Footer submission date [DATE] service ne…" at bounding box center [583, 343] width 1166 height 686
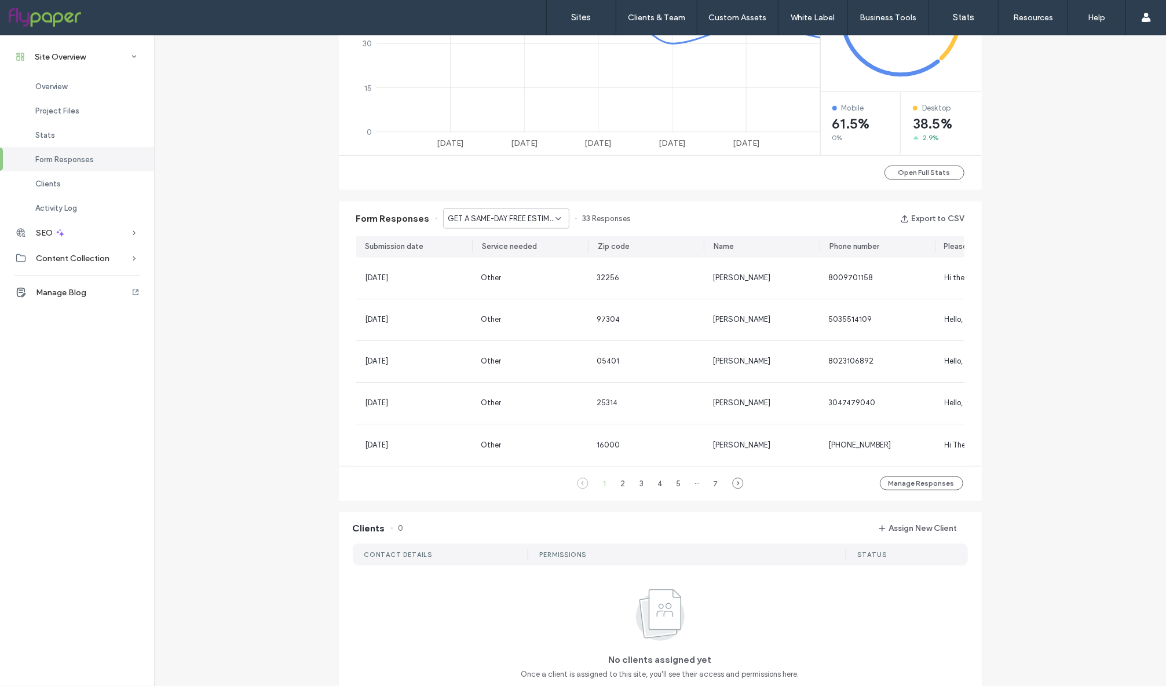
click at [503, 223] on span "GET A SAME-DAY FREE ESTIMATE! - Header/Footer" at bounding box center [501, 219] width 107 height 12
click at [502, 296] on span "Hidden HVAC [GEOGRAPHIC_DATA] - HEATING [GEOGRAPHIC_DATA] page" at bounding box center [497, 300] width 111 height 12
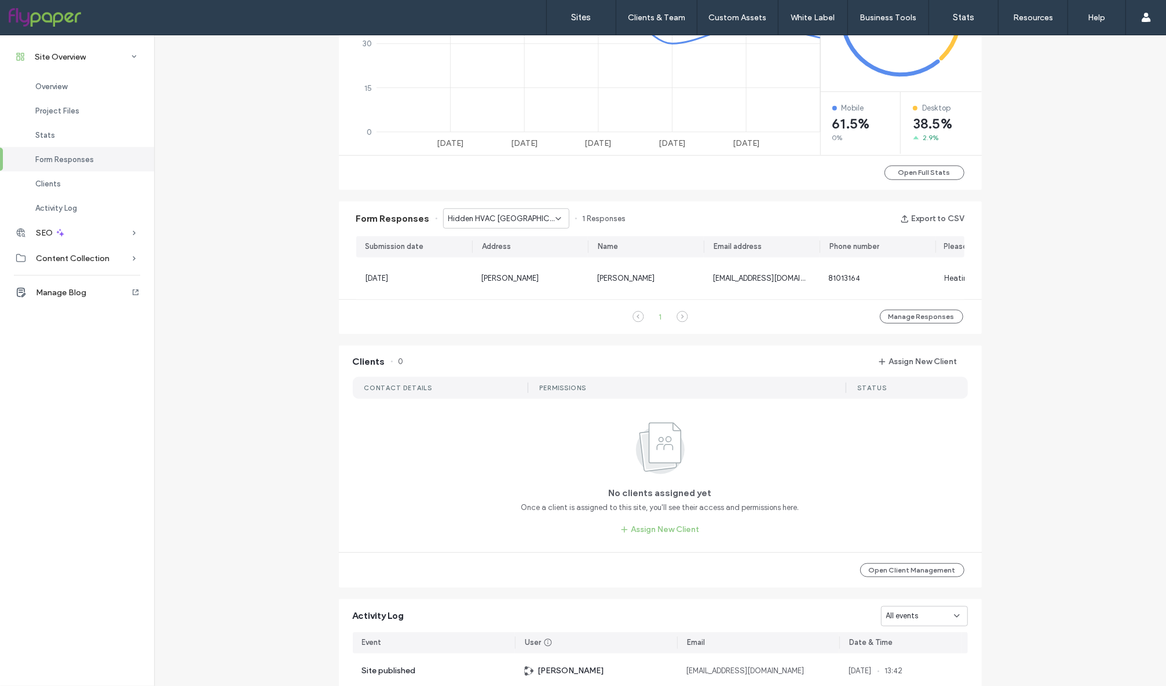
click at [499, 217] on span "Hidden HVAC [GEOGRAPHIC_DATA] - HEATING [GEOGRAPHIC_DATA] page" at bounding box center [501, 219] width 107 height 12
click at [490, 277] on span "HOME PAGE FREE ESTIMATE - old HOME page" at bounding box center [497, 280] width 111 height 12
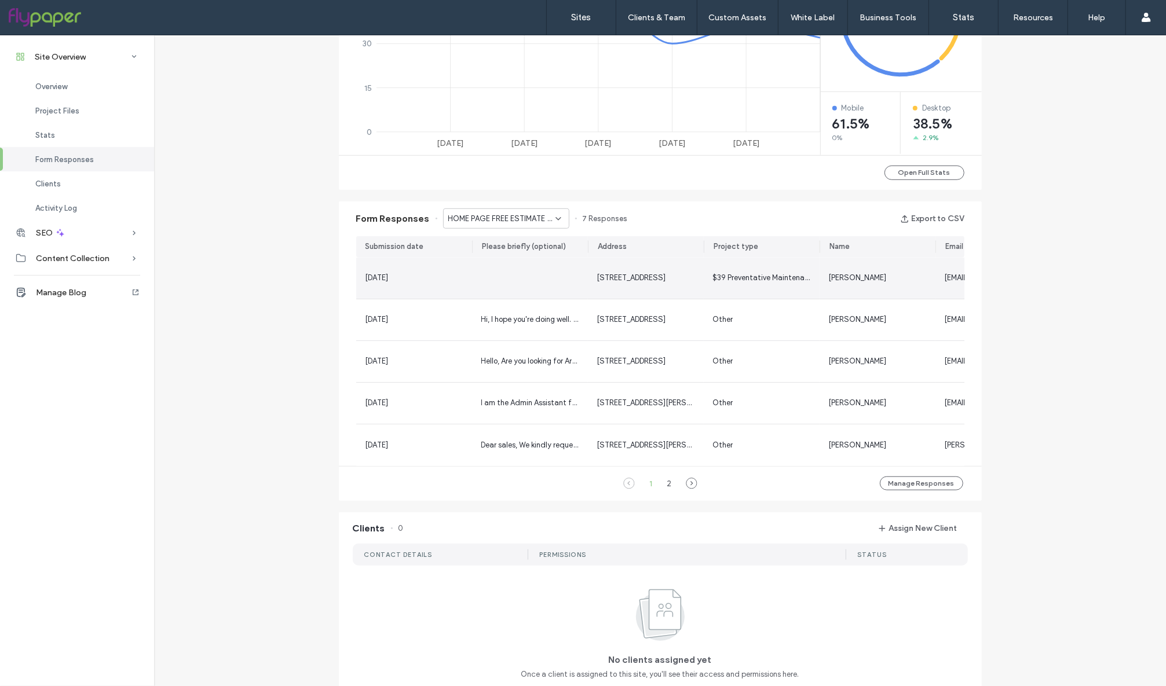
click at [472, 277] on div at bounding box center [530, 278] width 116 height 41
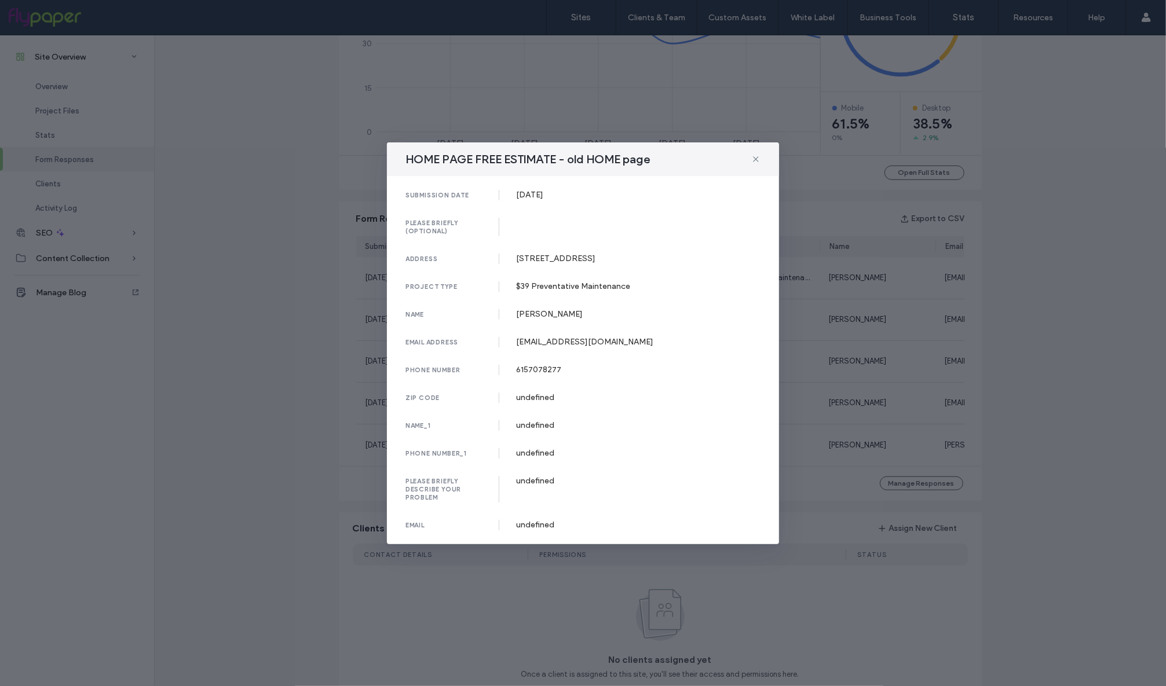
click at [298, 312] on div "HOME PAGE FREE ESTIMATE - old HOME page submission date [DATE] please briefly (…" at bounding box center [583, 343] width 1166 height 686
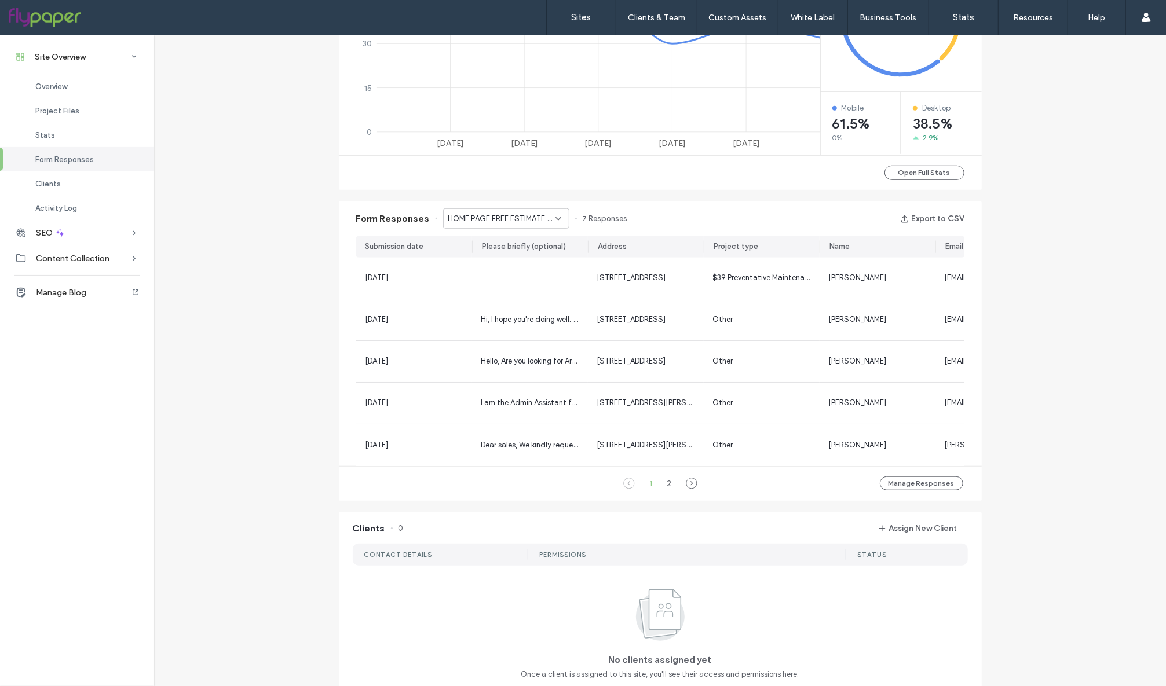
click at [500, 220] on span "HOME PAGE FREE ESTIMATE - old HOME page" at bounding box center [501, 219] width 107 height 12
click at [498, 254] on span "PLUMBING FREE ESTIMATE - CONTACT page" at bounding box center [497, 260] width 111 height 12
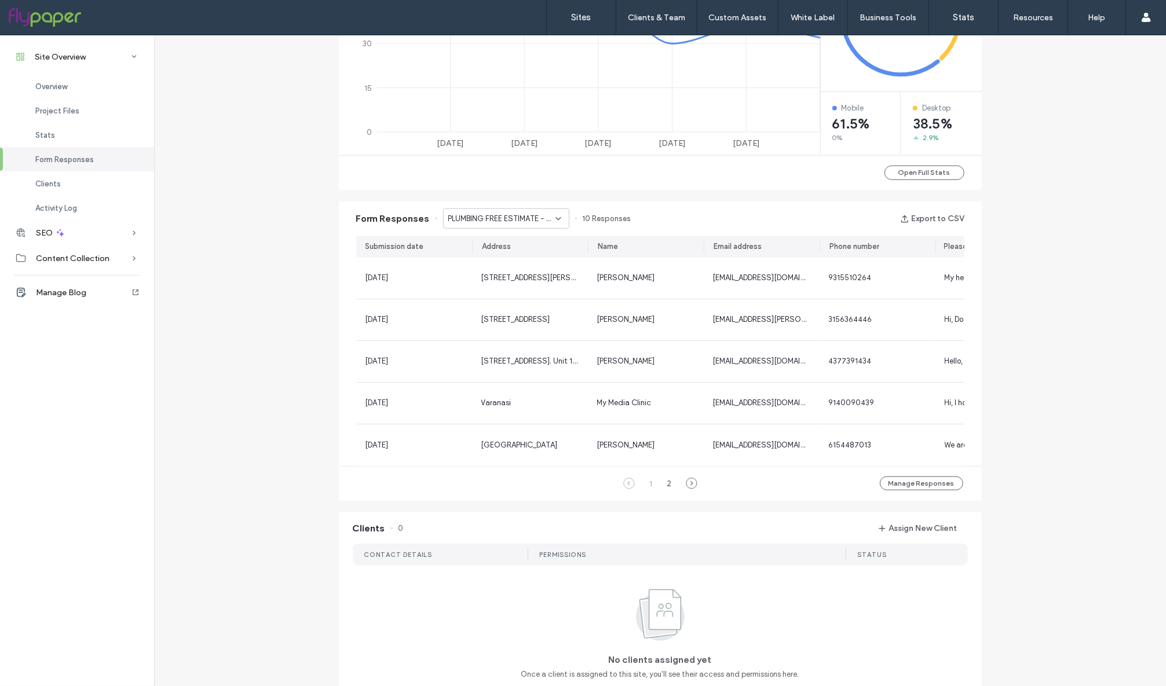
click at [517, 218] on span "PLUMBING FREE ESTIMATE - CONTACT page" at bounding box center [501, 219] width 107 height 12
click at [522, 248] on div "$39 Maintenance - PROMOS page" at bounding box center [500, 239] width 125 height 20
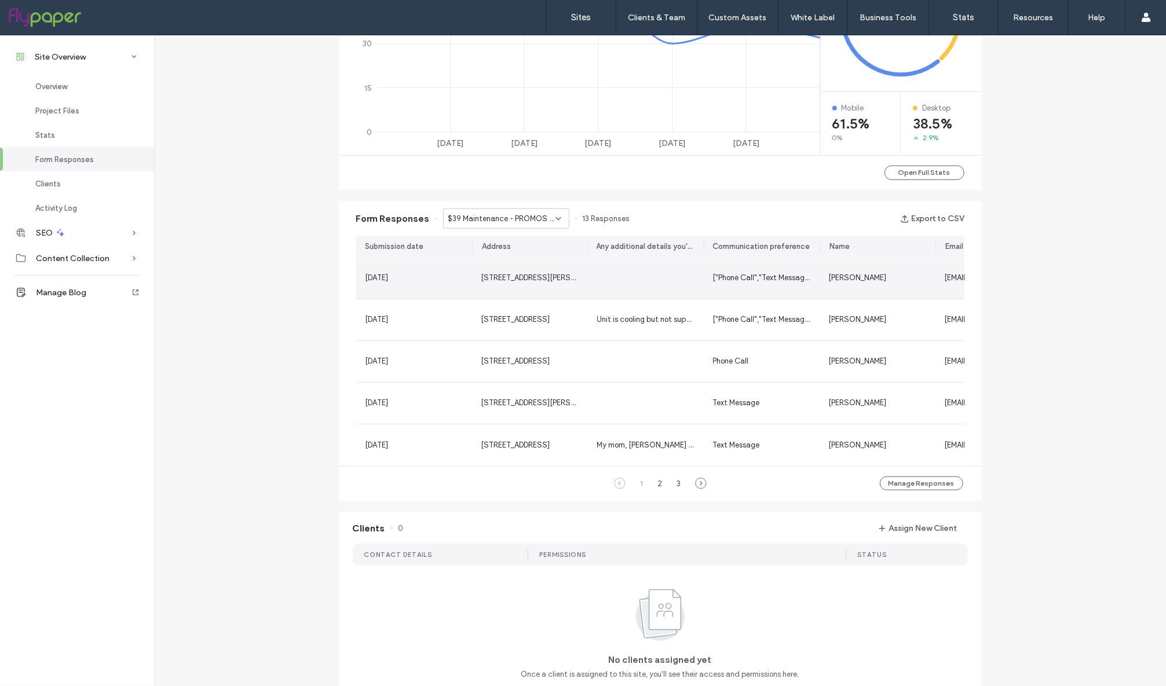
click at [588, 269] on div at bounding box center [646, 278] width 116 height 41
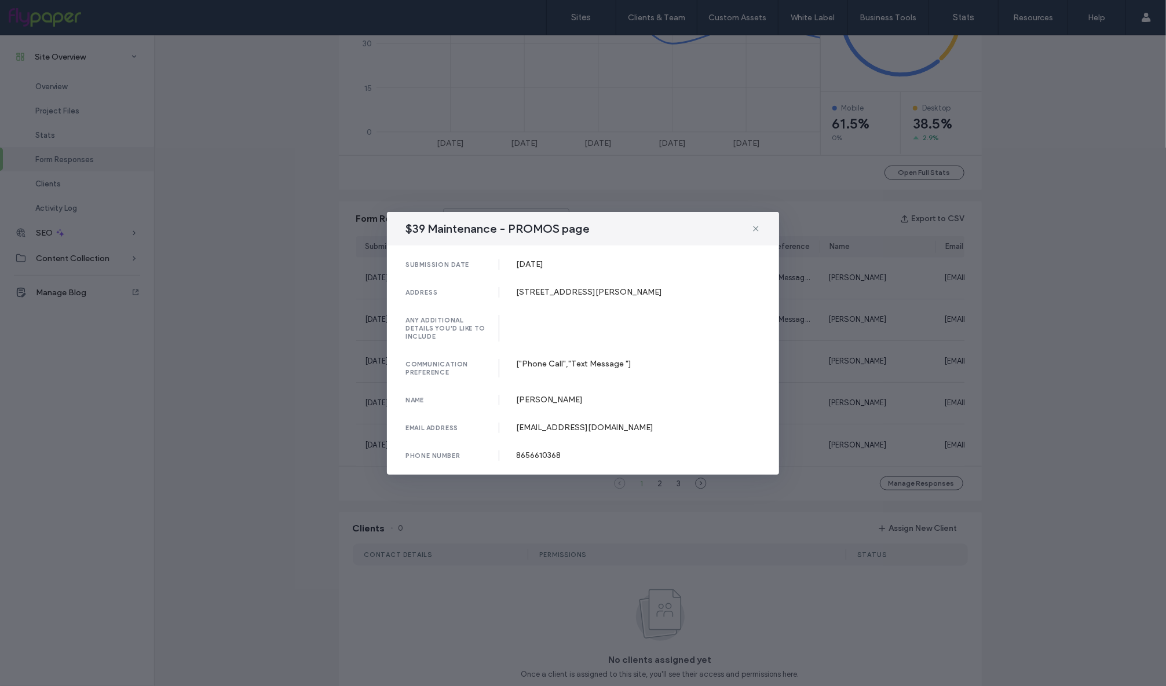
click at [277, 412] on div "$39 Maintenance - PROMOS page submission date [DATE] address [STREET_ADDRESS][P…" at bounding box center [583, 343] width 1166 height 686
